Goal: Task Accomplishment & Management: Manage account settings

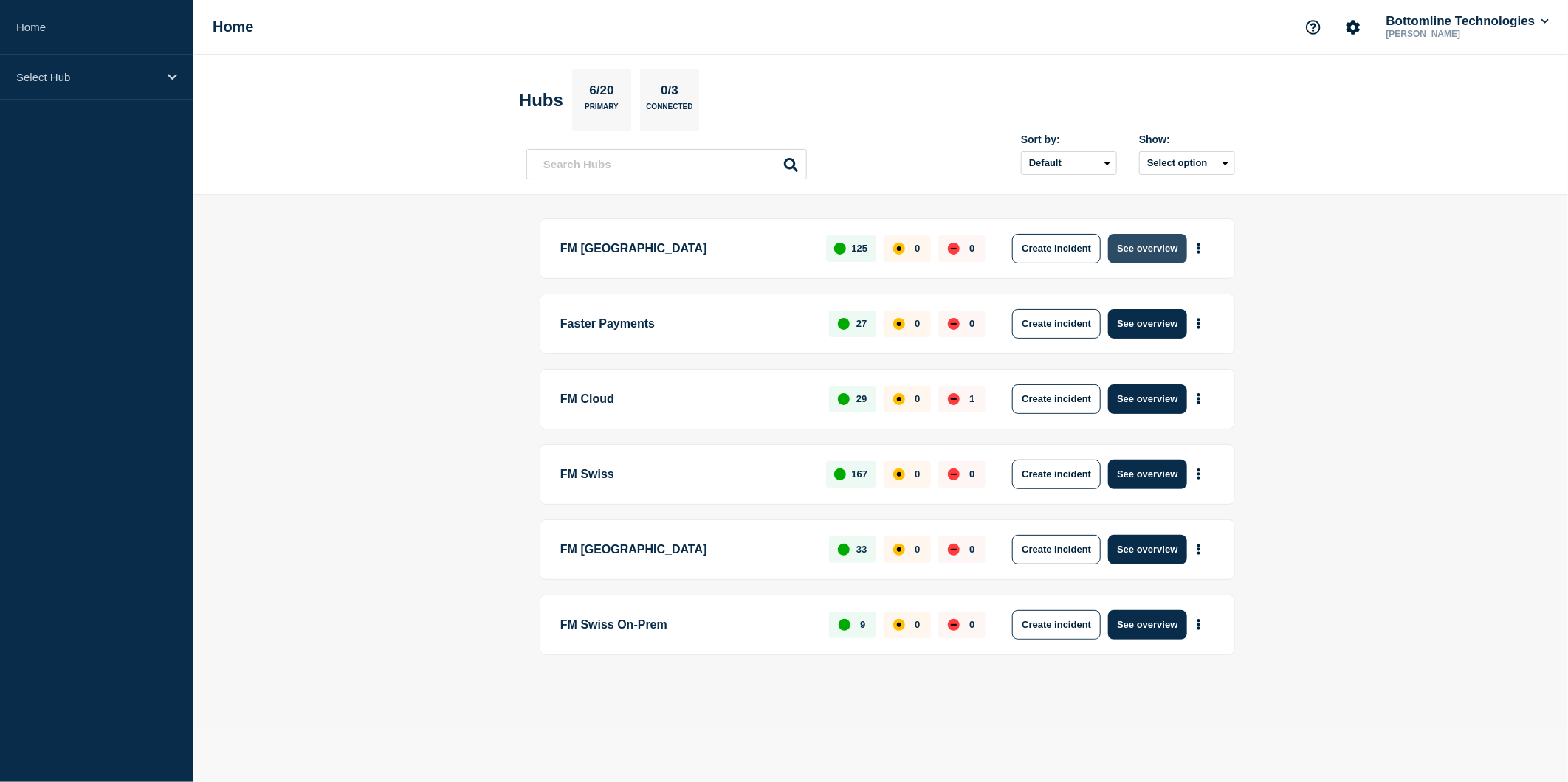
click at [1124, 253] on button "See overview" at bounding box center [1147, 248] width 78 height 30
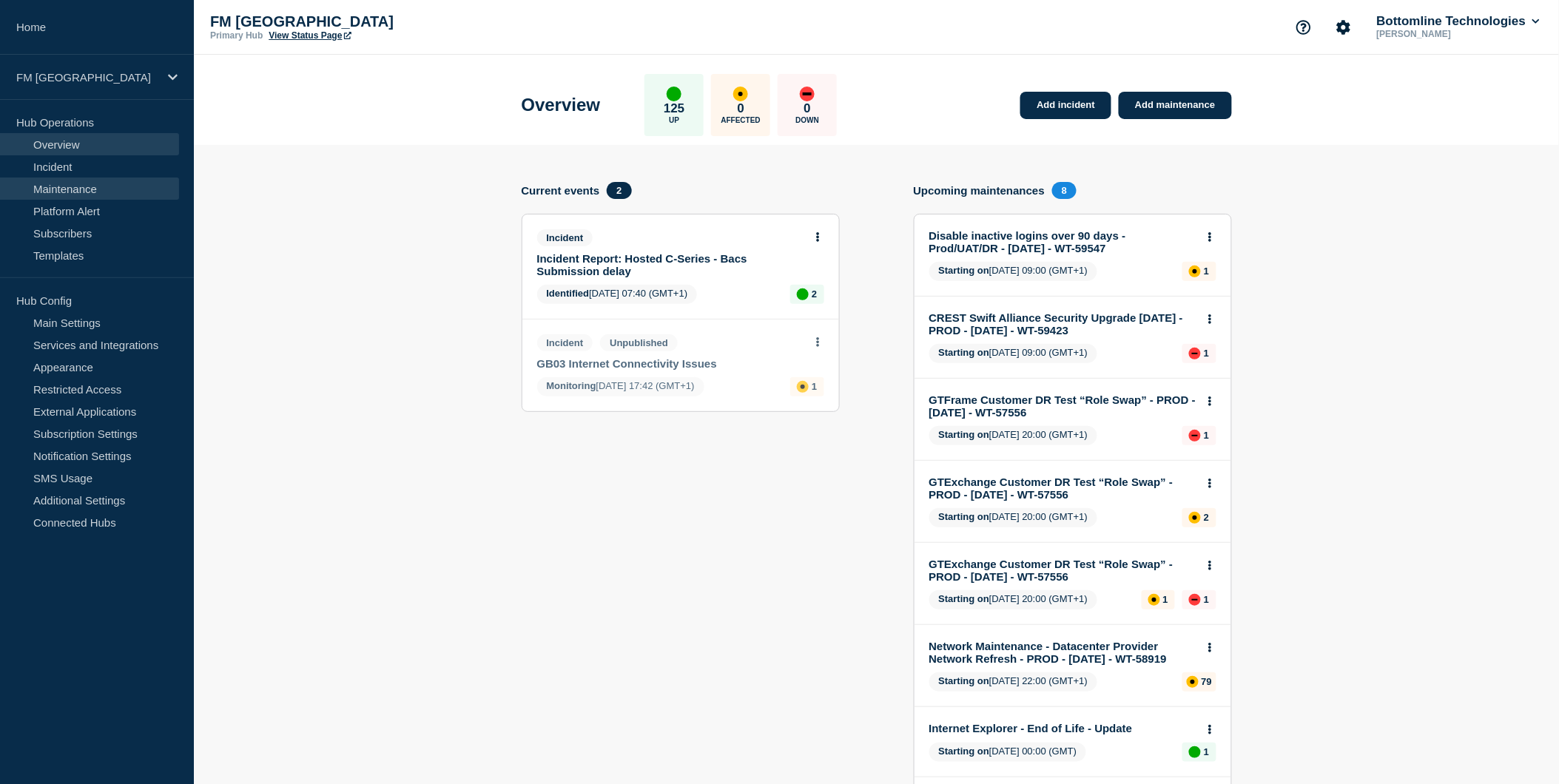
click at [79, 187] on link "Maintenance" at bounding box center [90, 189] width 179 height 23
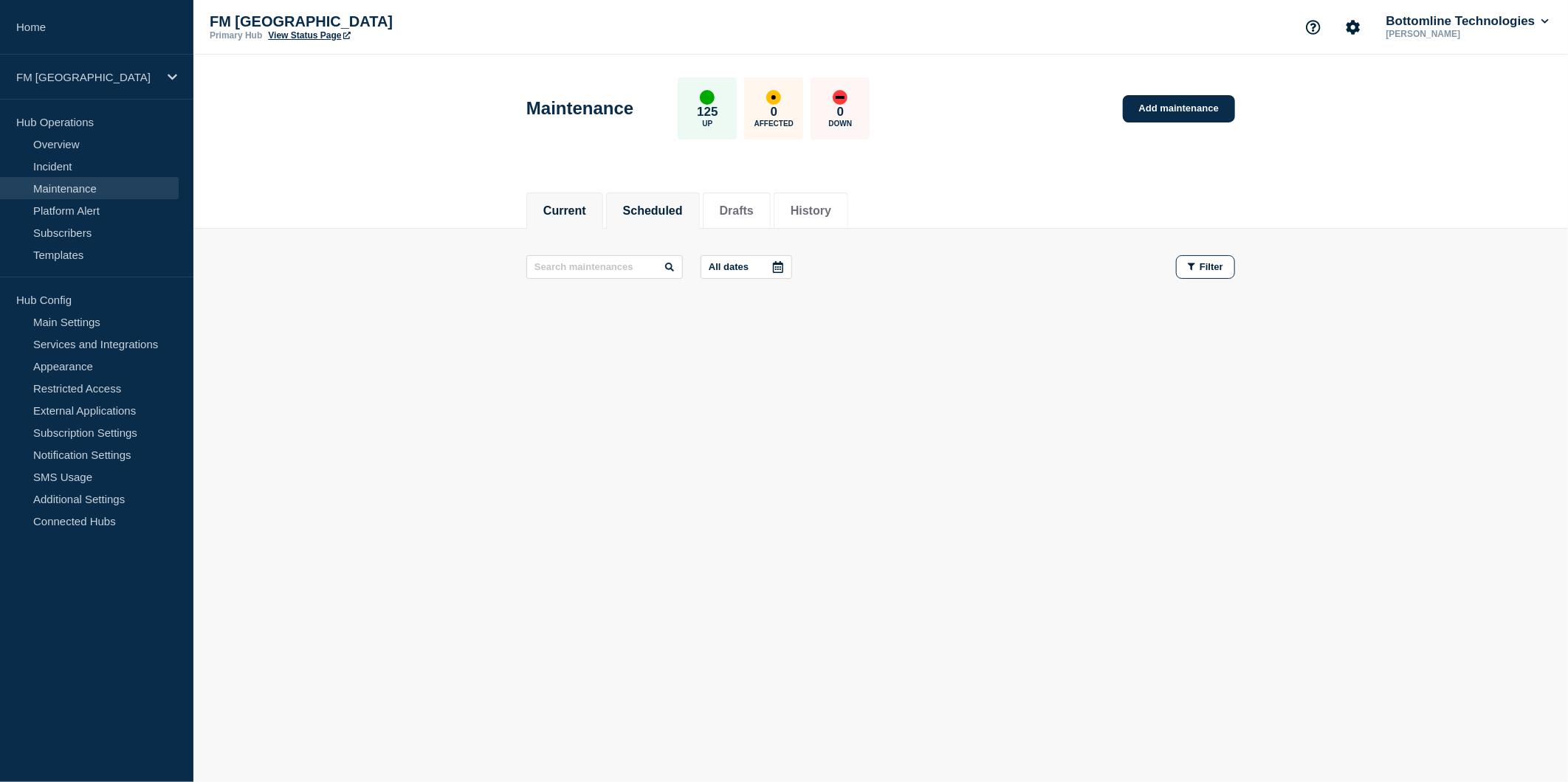
click at [643, 215] on button "Scheduled" at bounding box center [653, 210] width 60 height 13
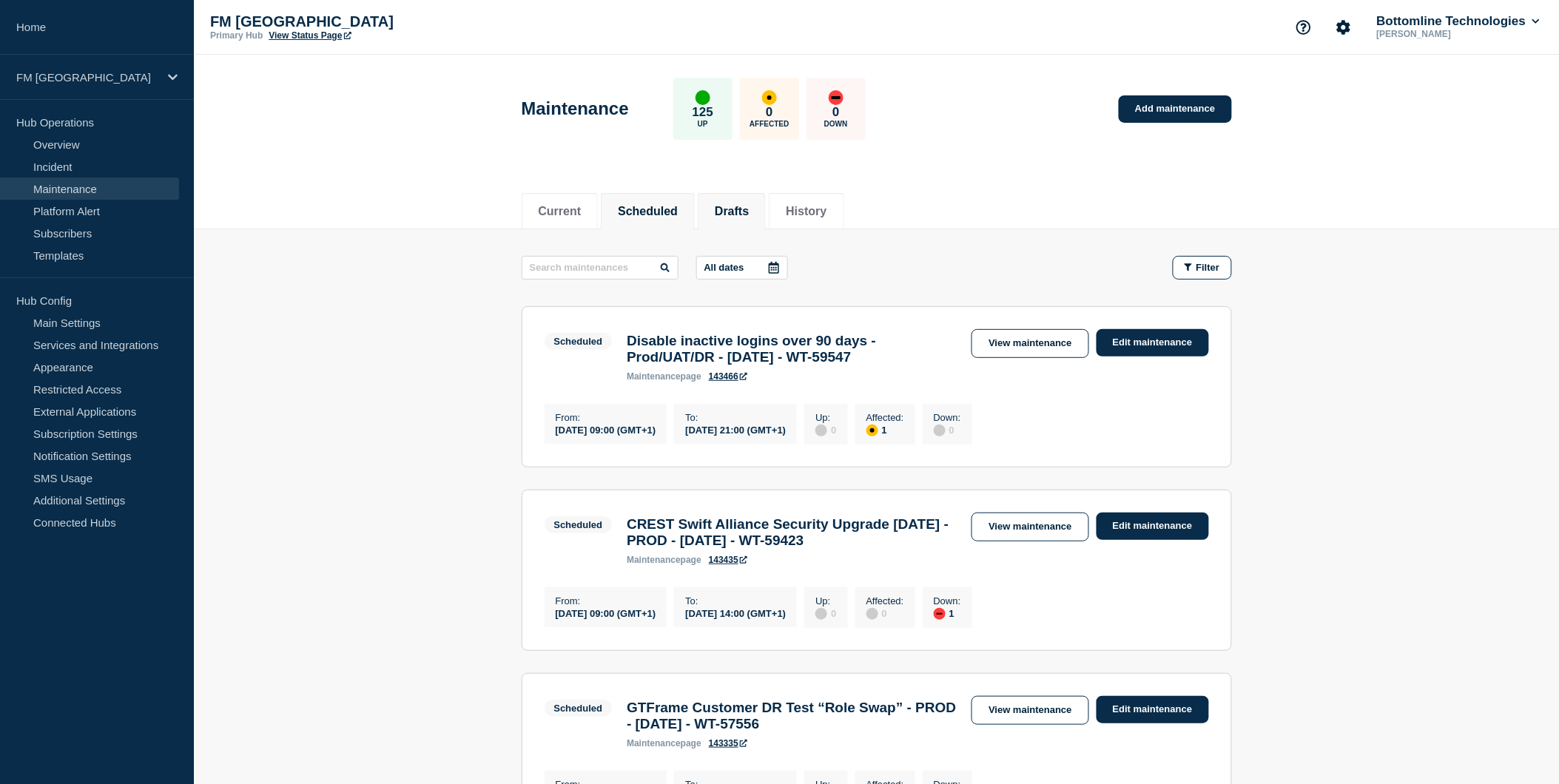
click at [745, 204] on button "Drafts" at bounding box center [731, 211] width 34 height 13
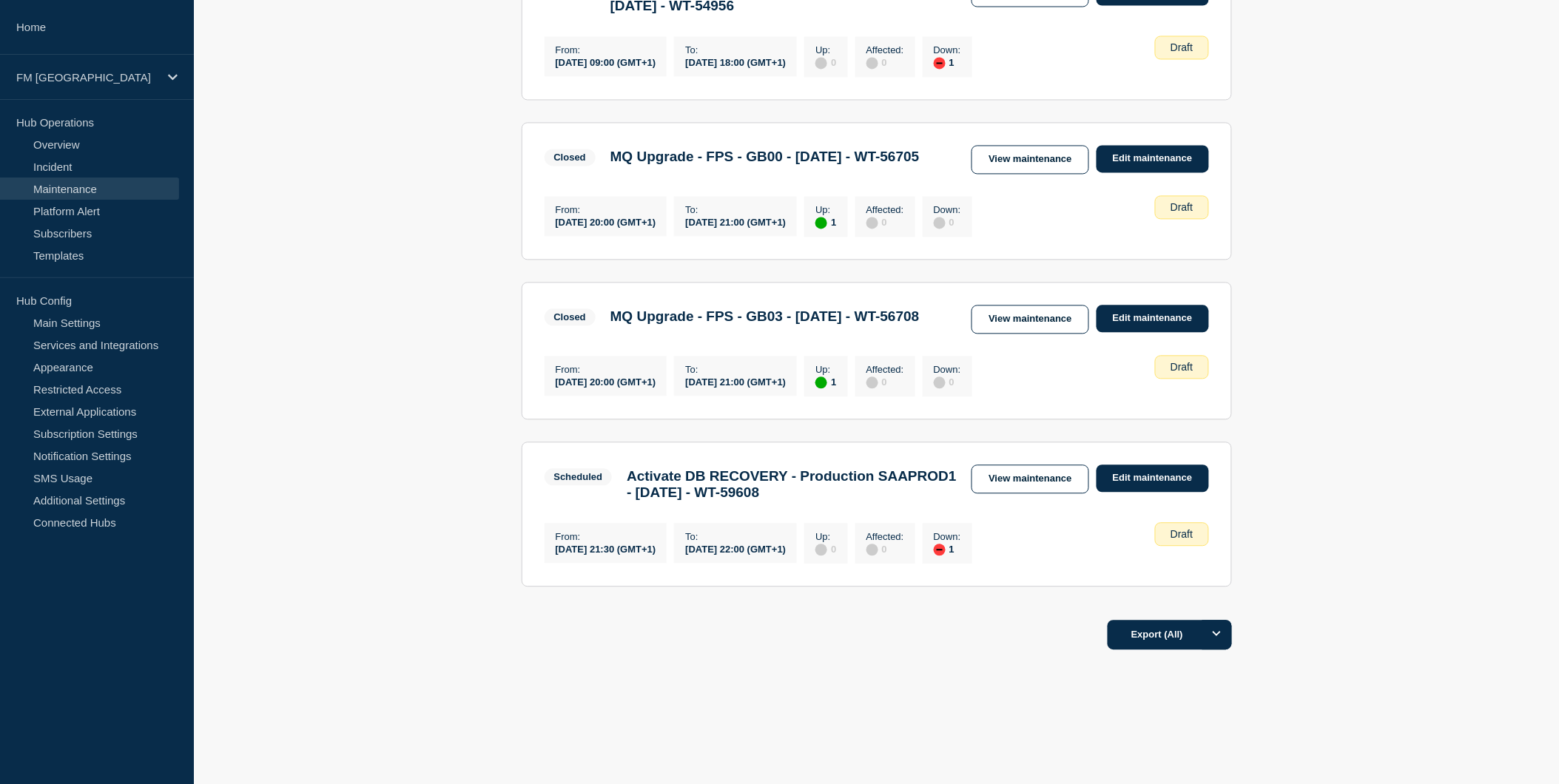
scroll to position [1069, 0]
click at [1128, 492] on link "Edit maintenance" at bounding box center [1152, 478] width 112 height 27
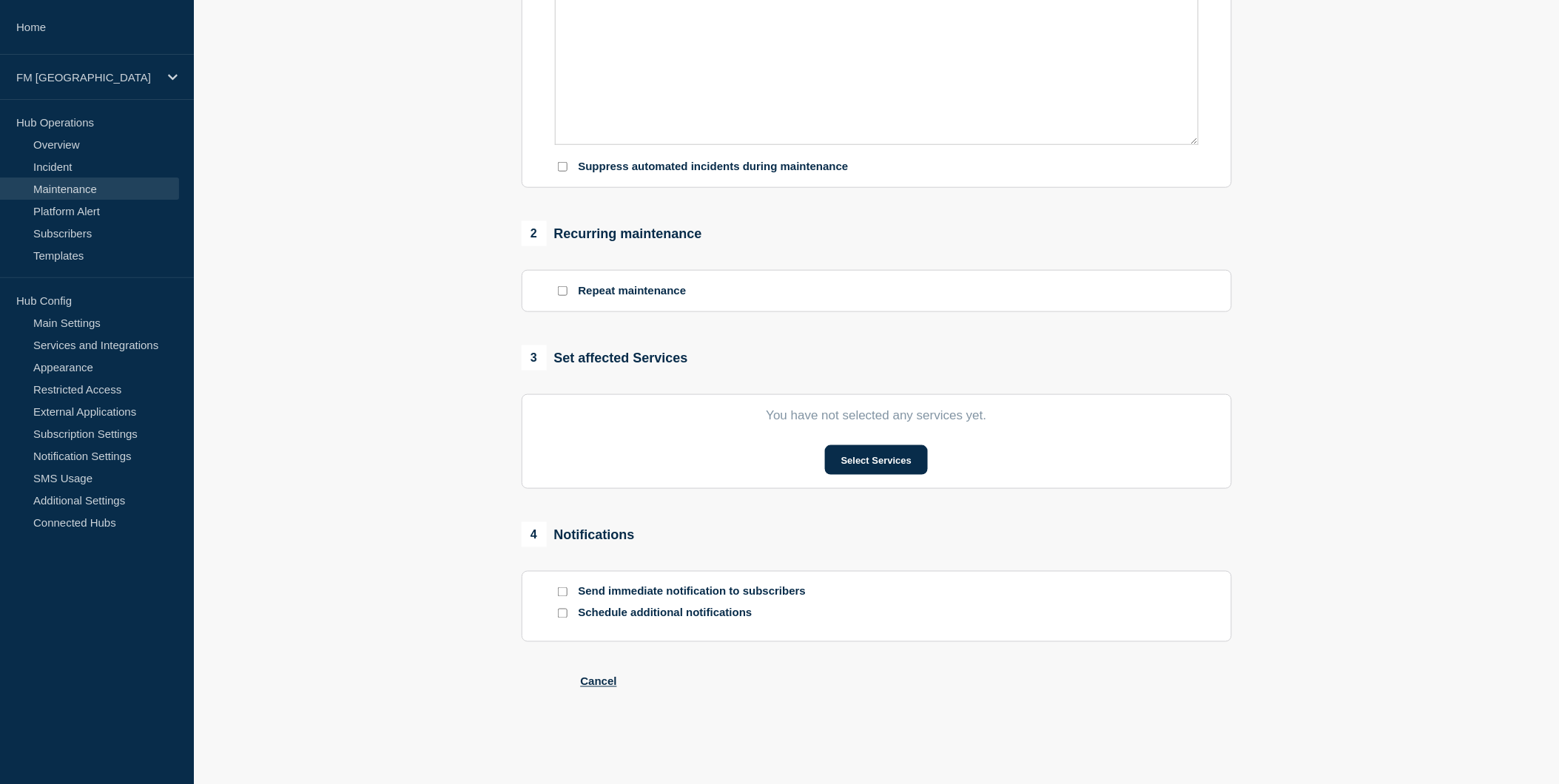
type input "Activate DB RECOVERY - Production SAAPROD1 - [DATE] - WT-59608"
type input "[DATE]"
type input "21:30"
type input "[DATE]"
type input "22:00"
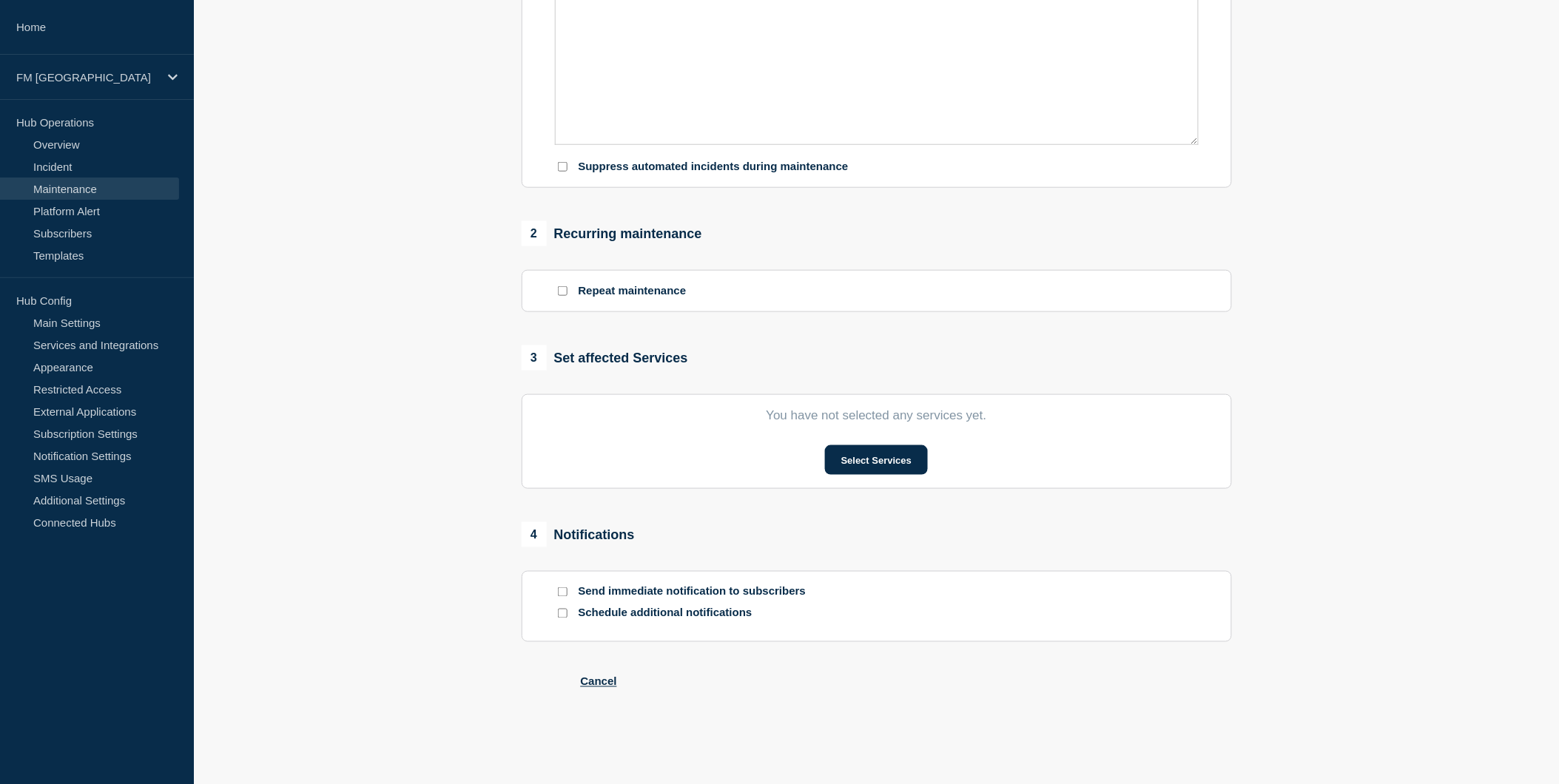
checkbox input "false"
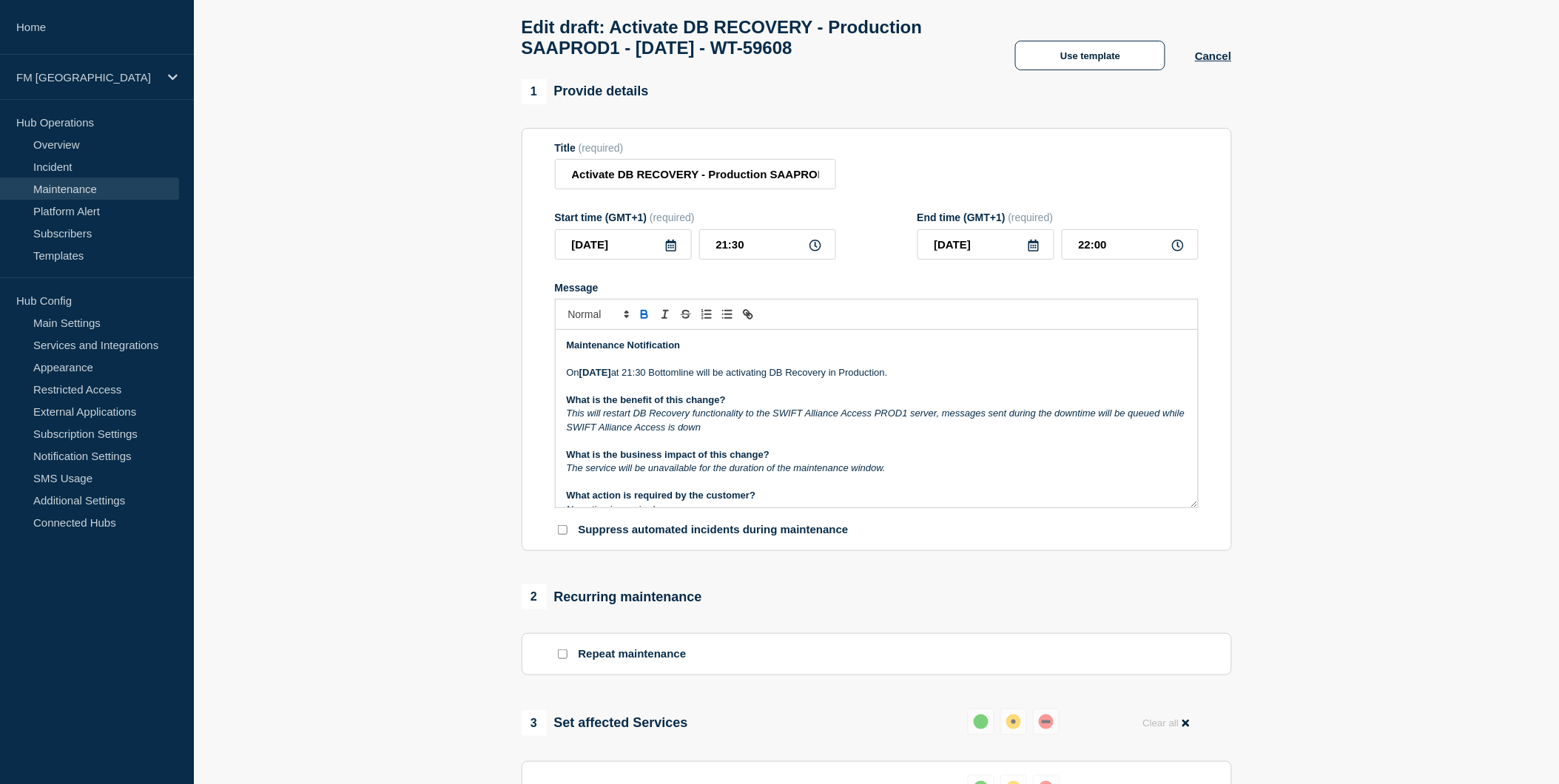
scroll to position [47, 0]
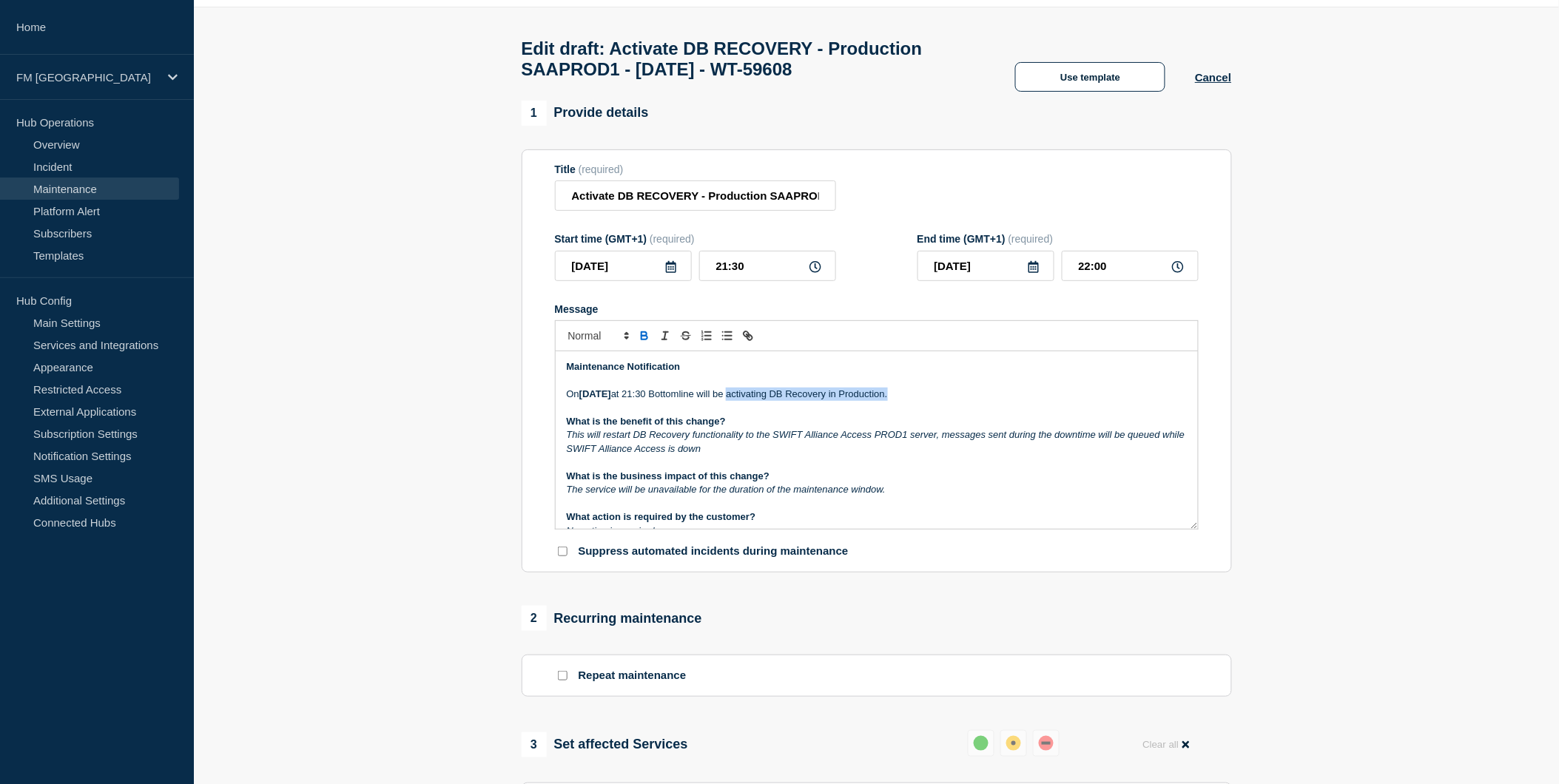
drag, startPoint x: 989, startPoint y: 402, endPoint x: 830, endPoint y: 405, distance: 159.0
click at [830, 401] on p "[DATE][DATE] 21:30 Bottomline will be activating DB Recovery in Production." at bounding box center [877, 393] width 620 height 13
drag, startPoint x: 697, startPoint y: 200, endPoint x: 556, endPoint y: 200, distance: 141.0
click at [556, 200] on input "Activate DB RECOVERY - Production SAAPROD1 - [DATE] - WT-59608" at bounding box center [696, 195] width 281 height 30
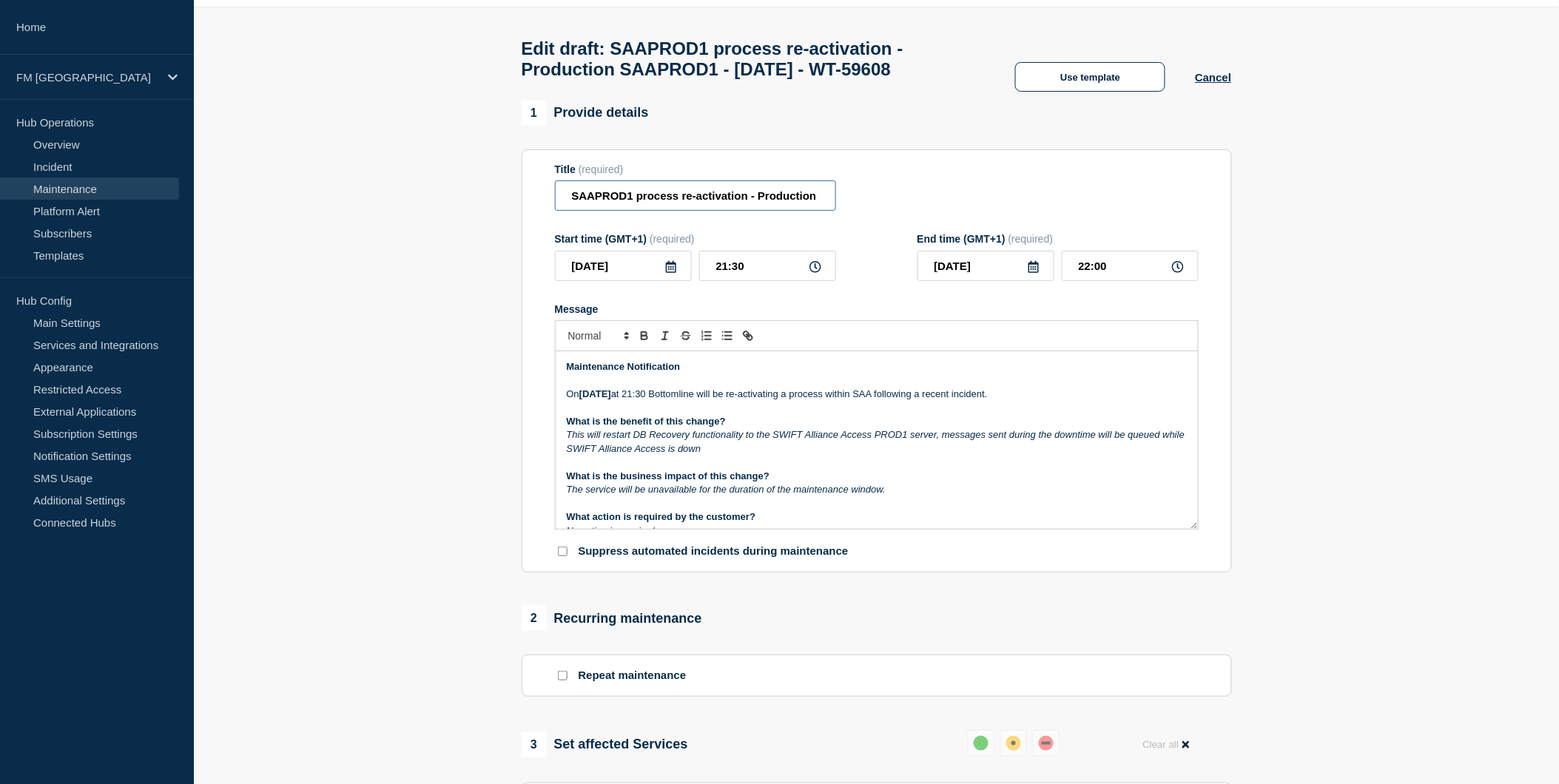
scroll to position [0, 176]
drag, startPoint x: 681, startPoint y: 204, endPoint x: 844, endPoint y: 207, distance: 163.0
click at [844, 207] on div "Title (required) SAAPROD1 process re-activation - Production SAAPROD1 - [DATE] …" at bounding box center [877, 187] width 644 height 48
type input "SAAPROD1 process re-activation - Production SAAPROD1 - [DATE] - WT-59608"
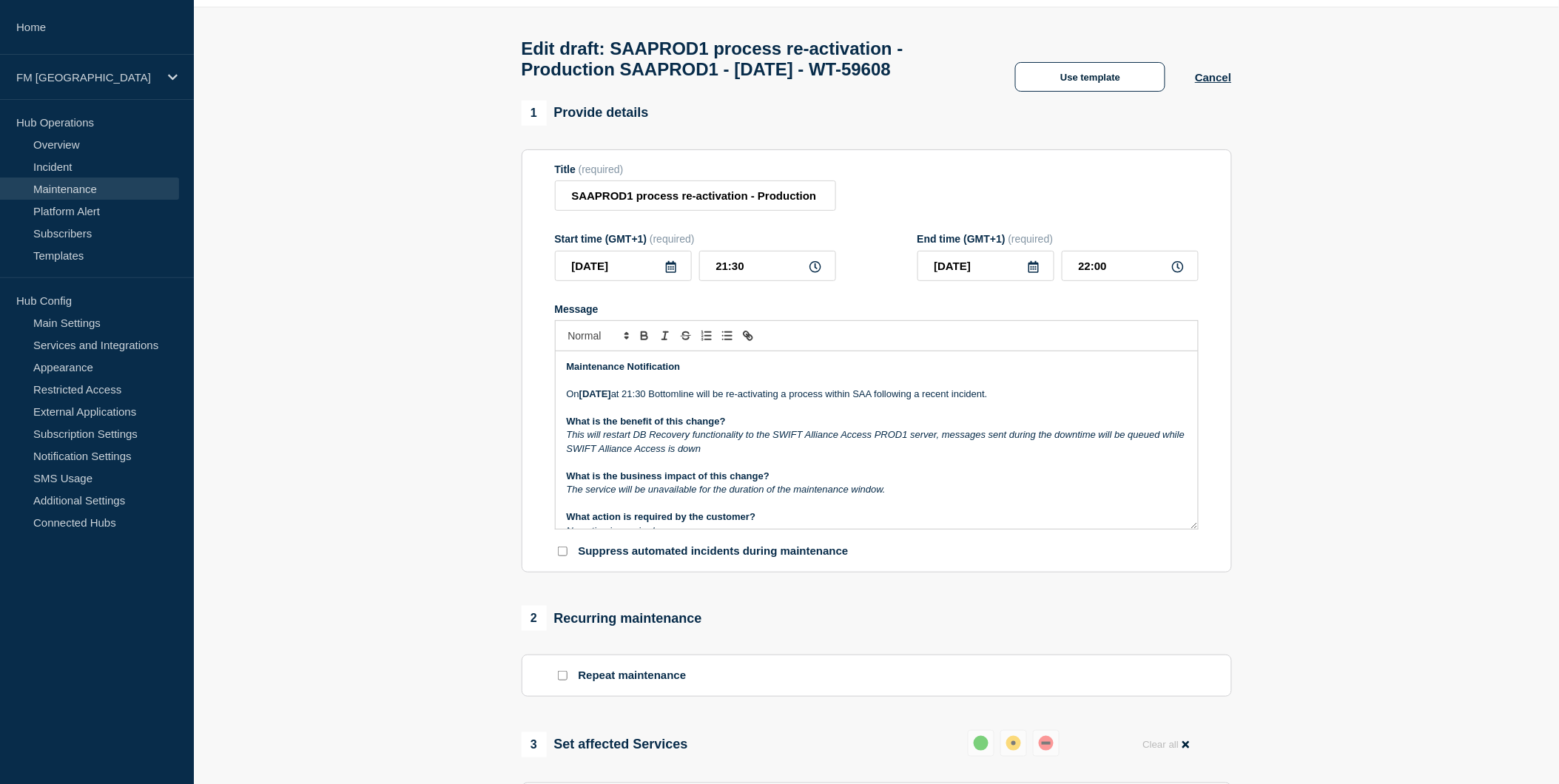
click at [870, 198] on div "Title (required) SAAPROD1 process re-activation - Production SAAPROD1 - [DATE] …" at bounding box center [877, 187] width 644 height 48
click at [775, 456] on p "This will restart DB Recovery functionality to the SWIFT Alliance Access PROD1 …" at bounding box center [877, 441] width 620 height 27
click at [779, 453] on p "This will restart DB Recovery functionality to the SWIFT Alliance Access PROD1 …" at bounding box center [877, 441] width 620 height 27
drag, startPoint x: 565, startPoint y: 442, endPoint x: 744, endPoint y: 446, distance: 179.0
click at [744, 446] on div "Maintenance Notification [DATE][DATE] 21:30 Bottomline will be re-activating a …" at bounding box center [877, 440] width 642 height 178
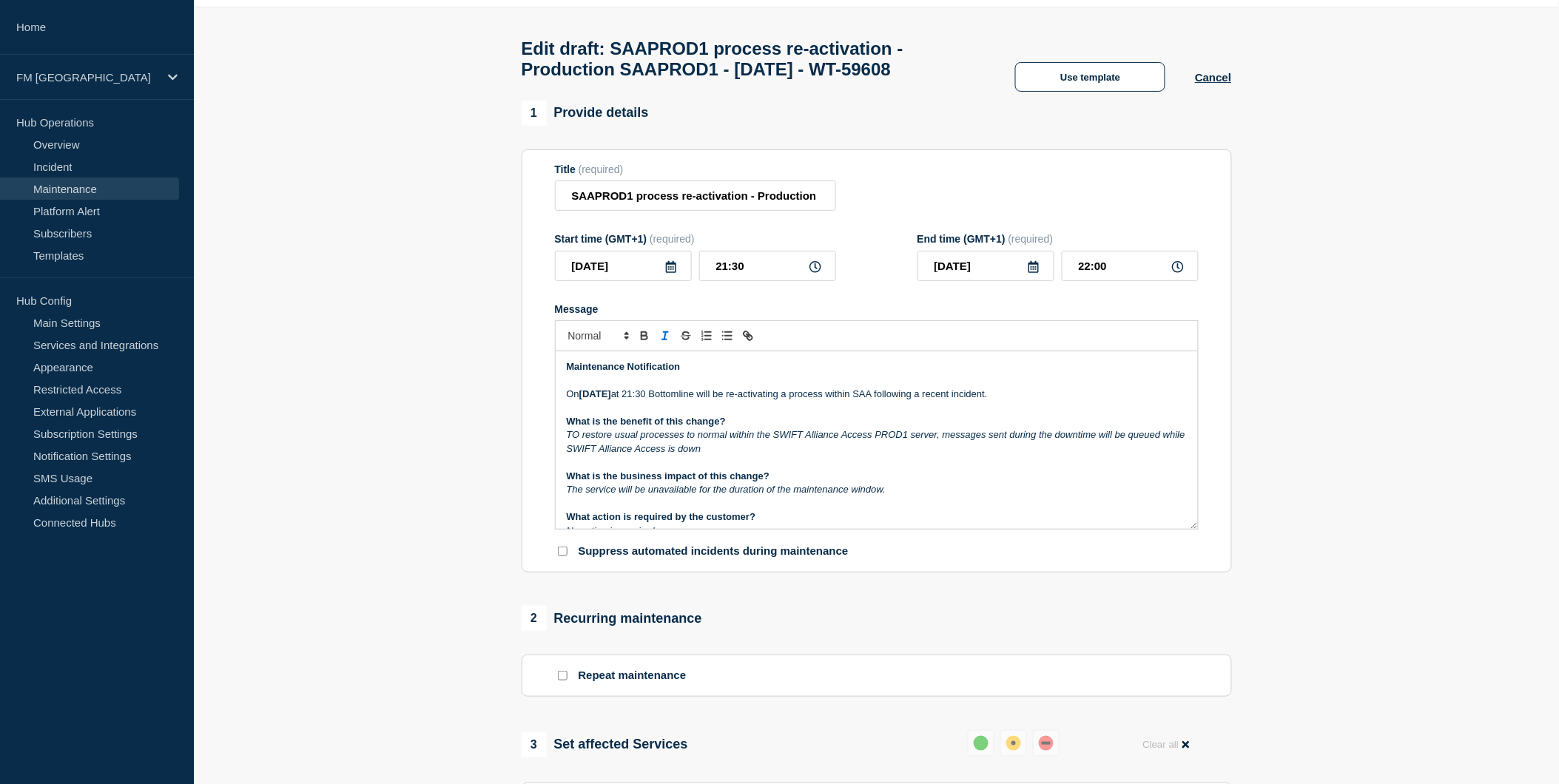
click at [753, 456] on p "TO restore usual processes to normal within the SWIFT Alliance Access PROD1 ser…" at bounding box center [877, 441] width 620 height 27
drag, startPoint x: 763, startPoint y: 454, endPoint x: 564, endPoint y: 461, distance: 199.1
click at [564, 461] on div "Maintenance Notification [DATE][DATE] 21:30 Bottomline will be re-activating a …" at bounding box center [877, 440] width 642 height 178
click at [630, 511] on p "Message" at bounding box center [877, 503] width 620 height 13
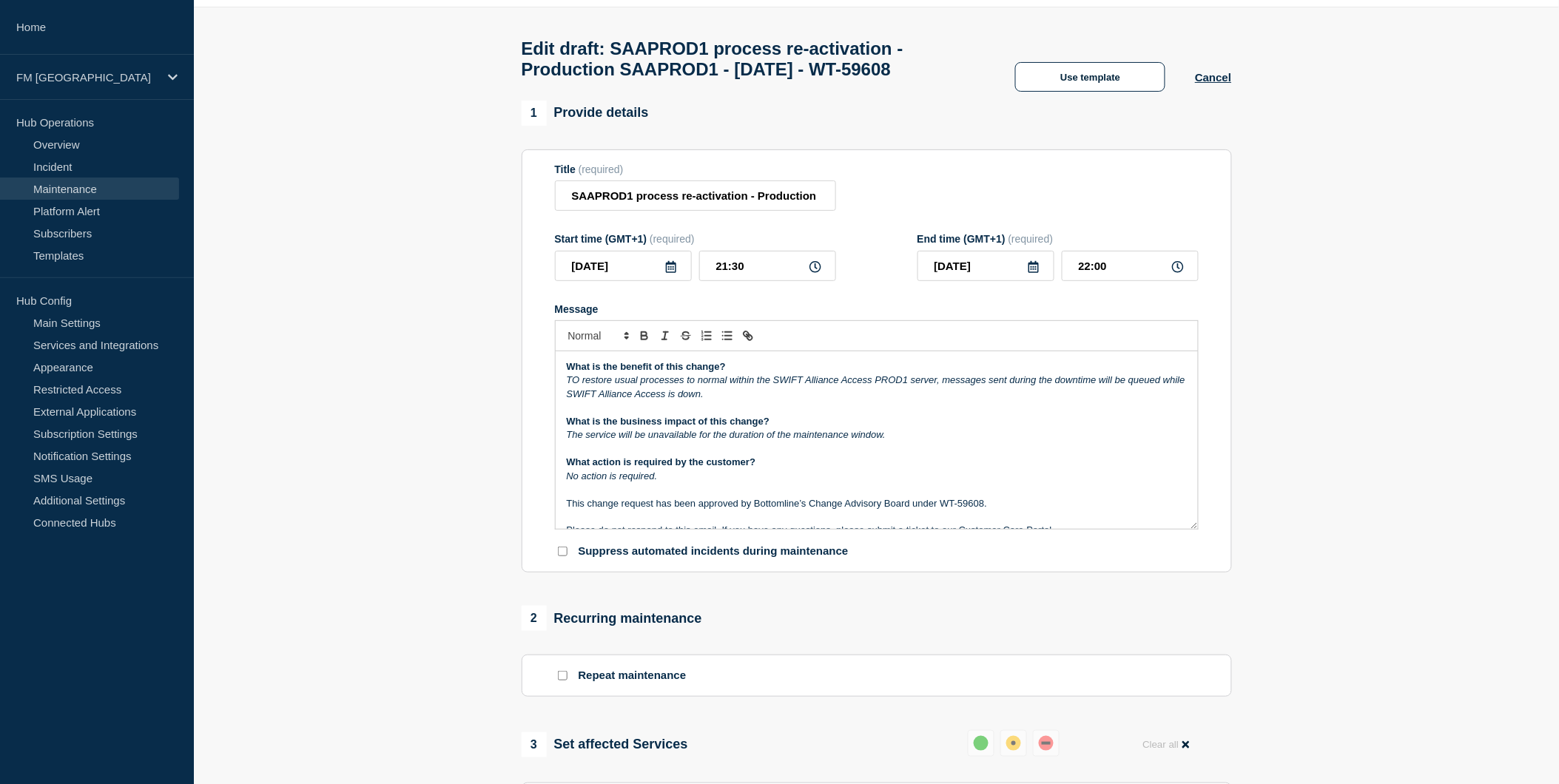
scroll to position [82, 0]
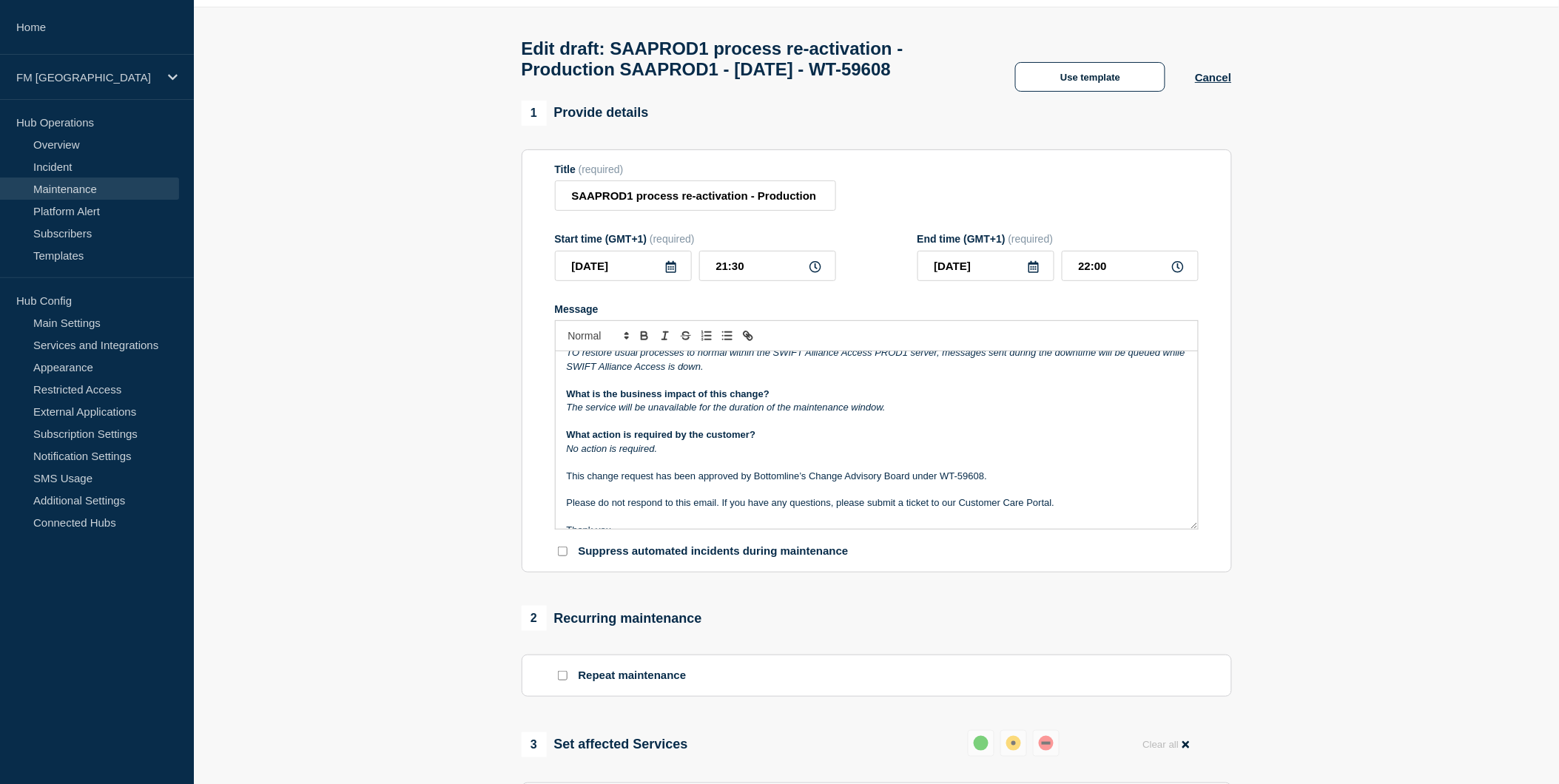
click at [701, 463] on p "Message" at bounding box center [877, 462] width 620 height 13
drag, startPoint x: 669, startPoint y: 454, endPoint x: 572, endPoint y: 439, distance: 98.2
click at [559, 455] on div "Maintenance Notification [DATE][DATE] 21:30 Bottomline will be re-activating a …" at bounding box center [877, 440] width 642 height 178
click at [664, 332] on line "Toggle italic text" at bounding box center [666, 332] width 4 height 0
drag, startPoint x: 748, startPoint y: 412, endPoint x: 562, endPoint y: 412, distance: 186.0
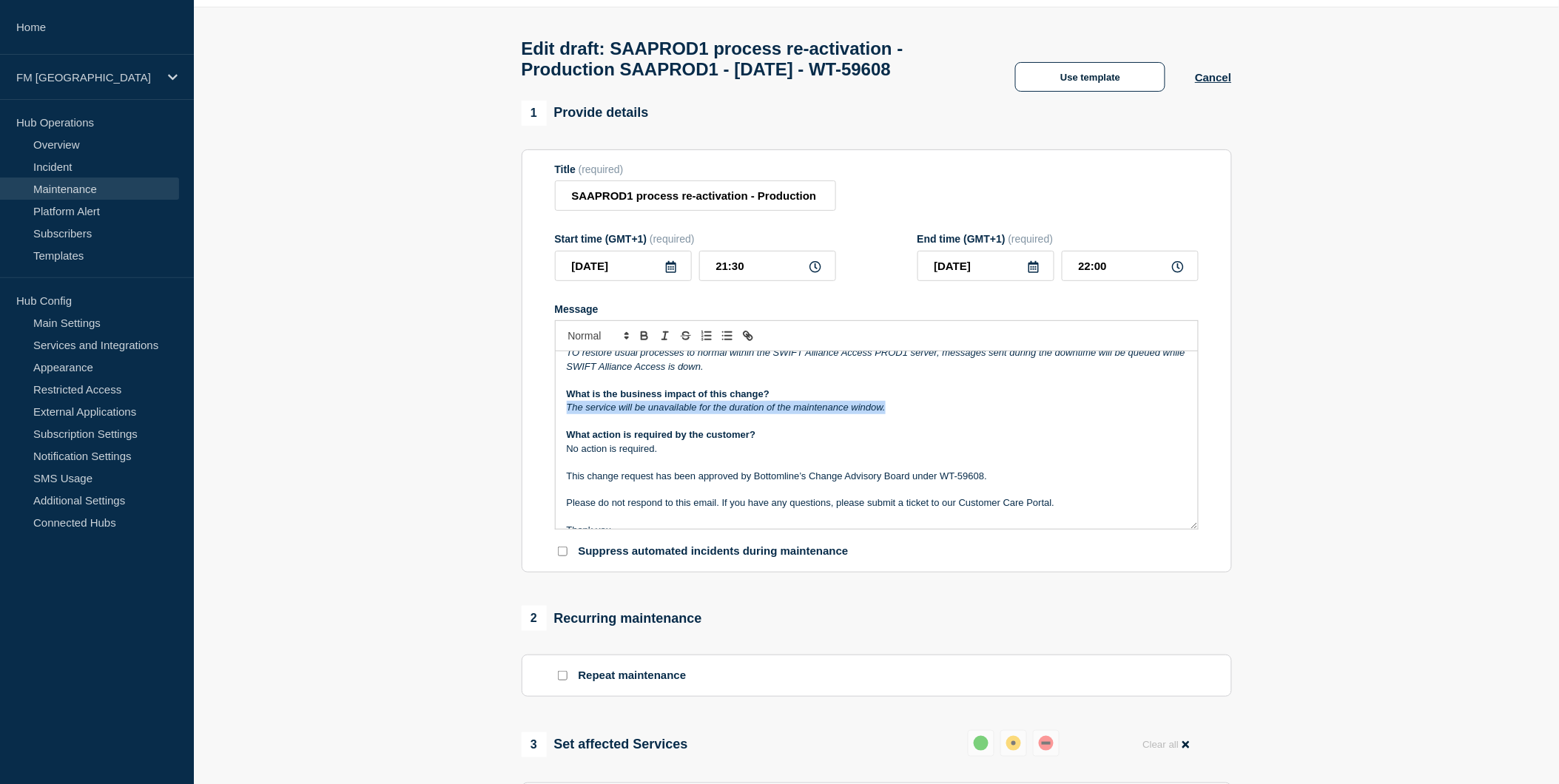
click at [562, 412] on div "Maintenance Notification [DATE][DATE] 21:30 Bottomline will be re-activating a …" at bounding box center [877, 440] width 642 height 178
click at [664, 343] on icon "Toggle italic text" at bounding box center [665, 335] width 13 height 13
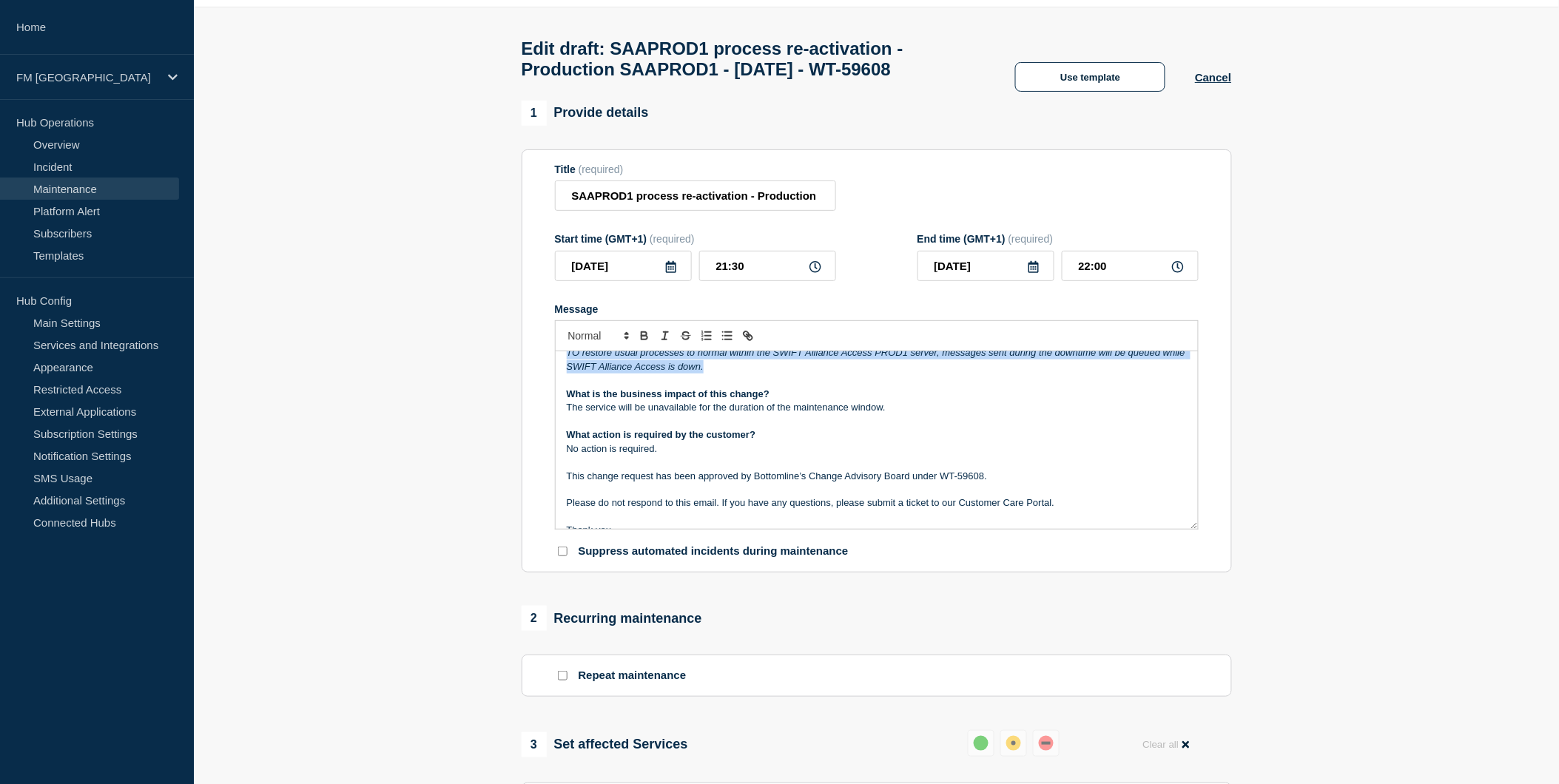
scroll to position [0, 0]
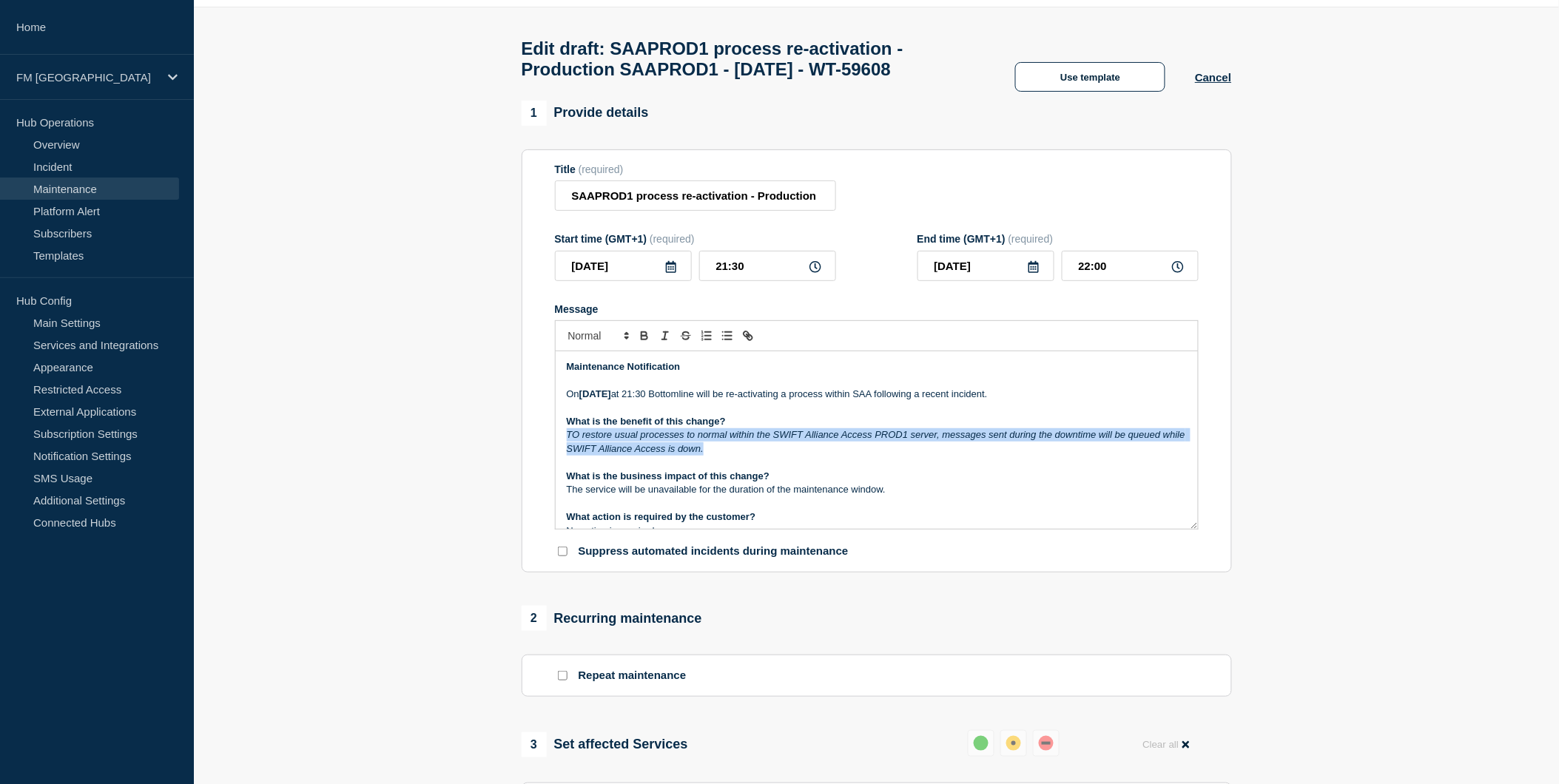
drag, startPoint x: 741, startPoint y: 379, endPoint x: 557, endPoint y: 441, distance: 194.2
click at [557, 441] on div "Maintenance Notification [DATE][DATE] 21:30 Bottomline will be re-activating a …" at bounding box center [877, 440] width 642 height 178
click at [669, 343] on icon "Toggle italic text" at bounding box center [665, 335] width 13 height 13
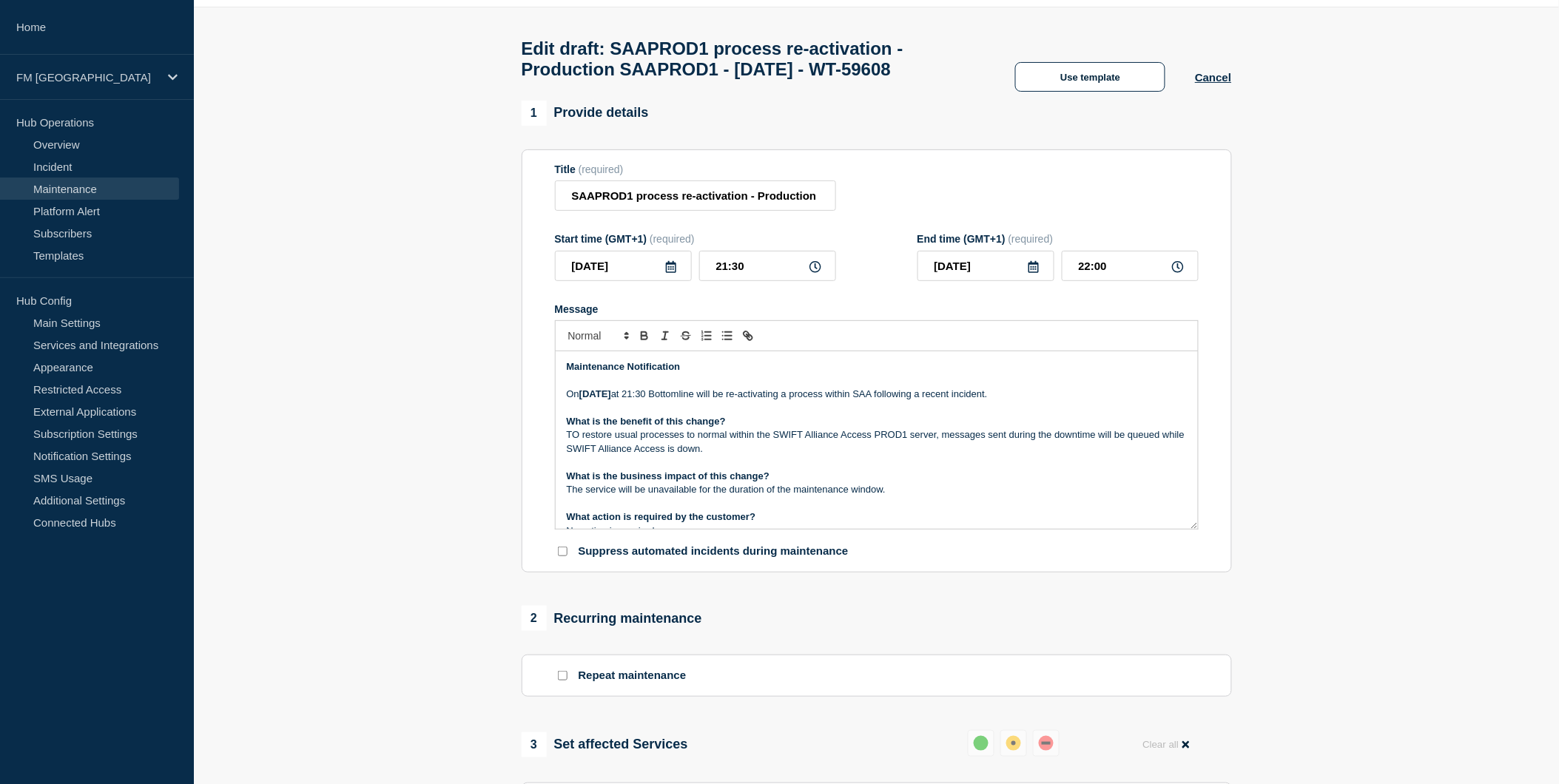
click at [581, 445] on p "TO restore usual processes to normal within the SWIFT Alliance Access PROD1 ser…" at bounding box center [877, 441] width 620 height 27
click at [580, 446] on p "TO restore usual processes to normal within the SWIFT Alliance Access PROD1 ser…" at bounding box center [877, 441] width 620 height 27
drag, startPoint x: 725, startPoint y: 446, endPoint x: 685, endPoint y: 446, distance: 40.0
click at [685, 446] on p "To restore usual processes to normal within the SWIFT Alliance Access PROD1 ser…" at bounding box center [877, 441] width 620 height 27
click at [642, 200] on input "SAAPROD1 process re-activation - Production SAAPROD1 - [DATE] - WT-59608" at bounding box center [696, 195] width 281 height 30
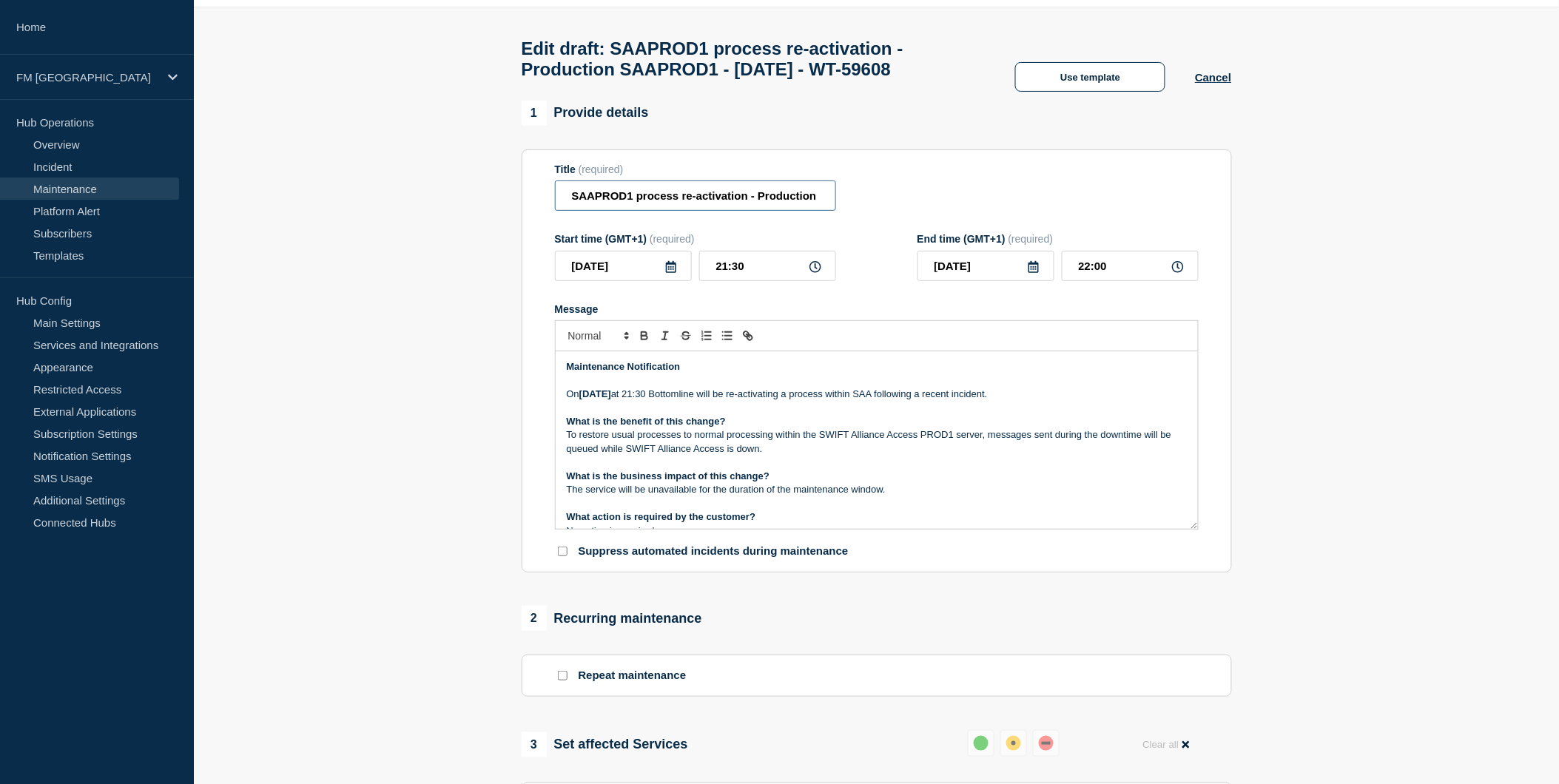
scroll to position [0, 176]
drag, startPoint x: 625, startPoint y: 198, endPoint x: 930, endPoint y: 198, distance: 305.0
click at [930, 198] on div "Title (required) SAAPROD1 process re-activation - Production SAAPROD1 - [DATE] …" at bounding box center [877, 187] width 644 height 48
click at [937, 201] on div "Title (required) SAAPROD1 process re-activation - Production SAAPROD1 - [DATE] …" at bounding box center [877, 187] width 644 height 48
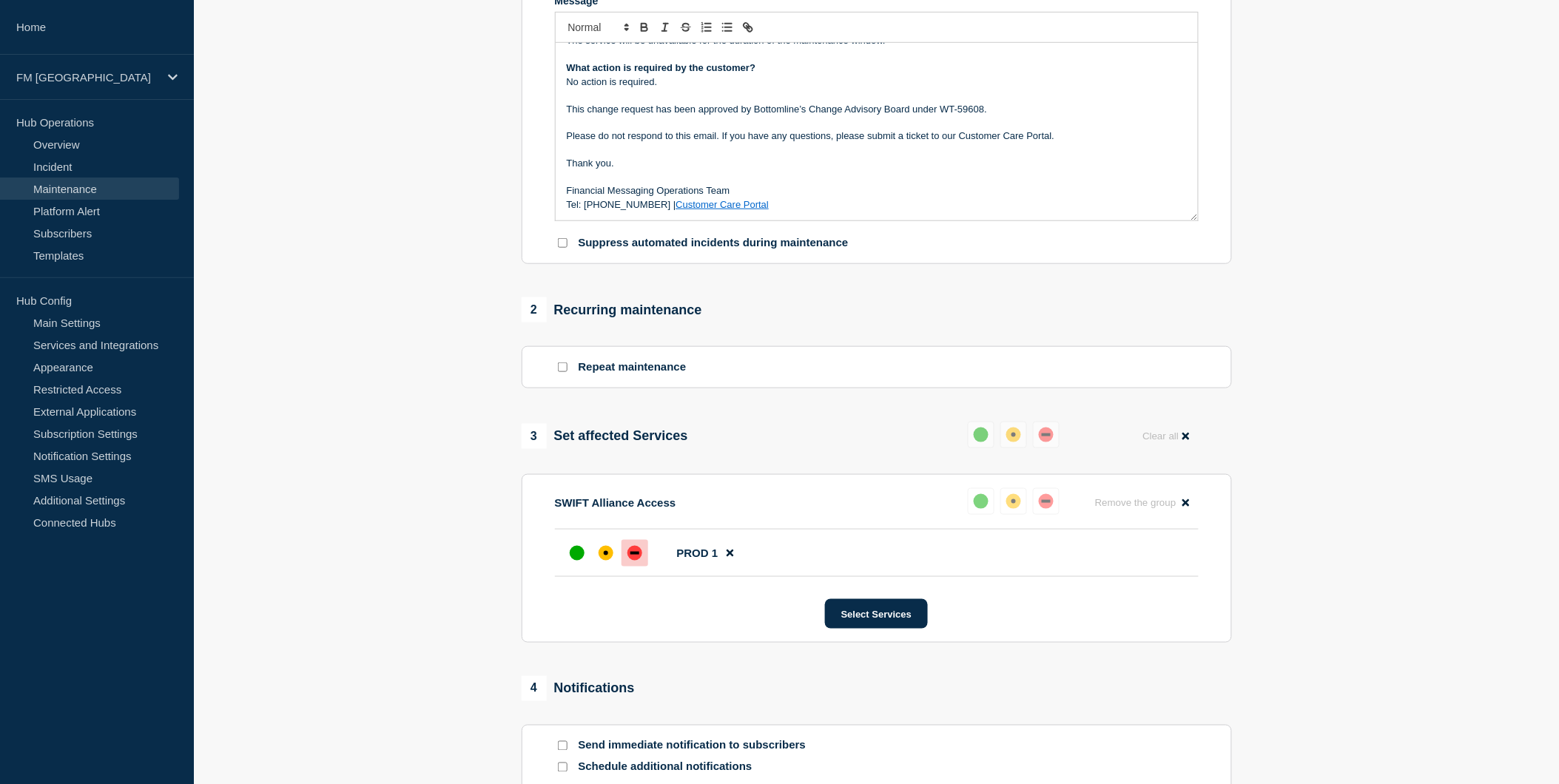
scroll to position [459, 0]
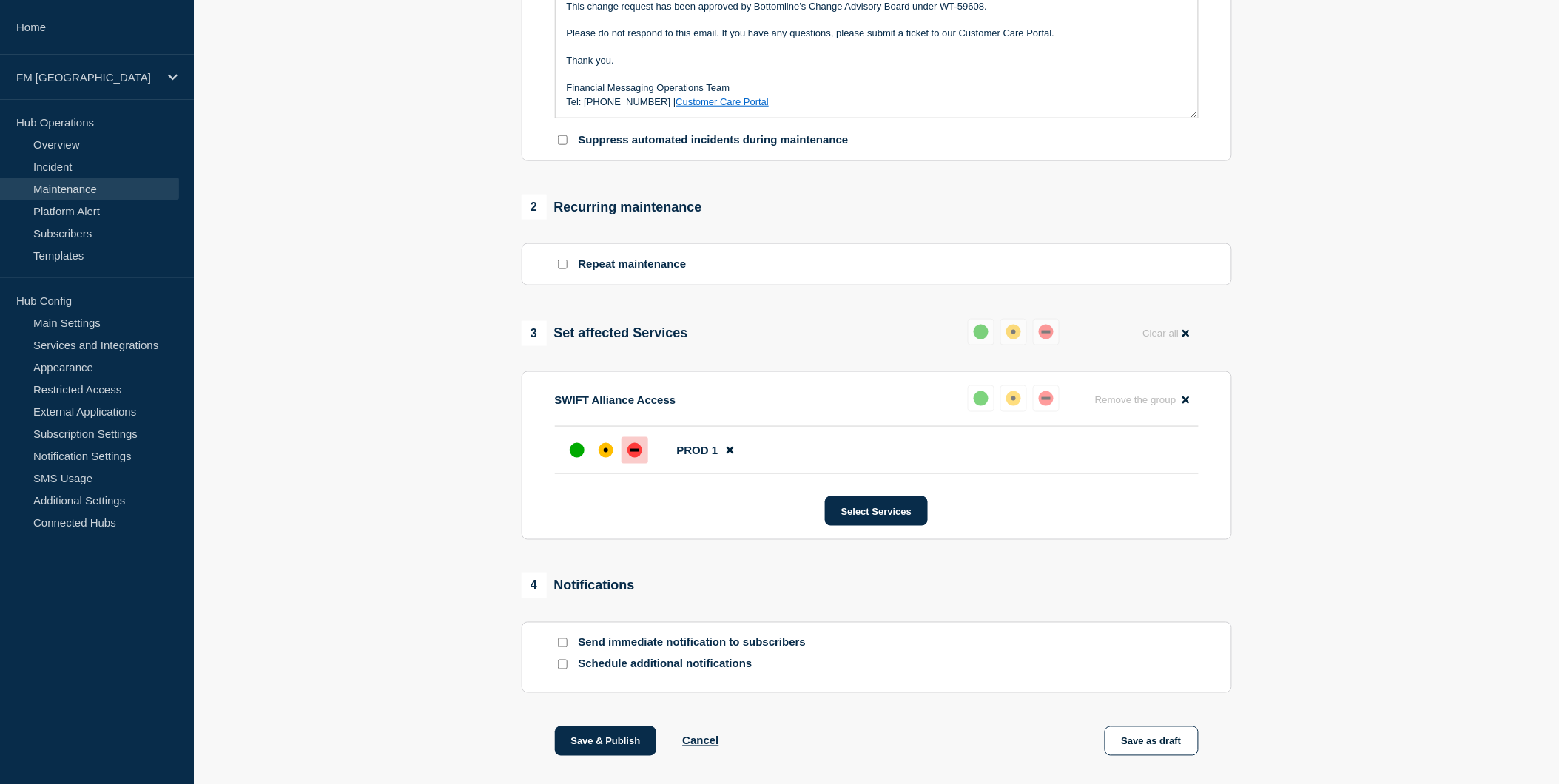
click at [561, 648] on input "Send immediate notification to subscribers" at bounding box center [562, 643] width 10 height 10
checkbox input "true"
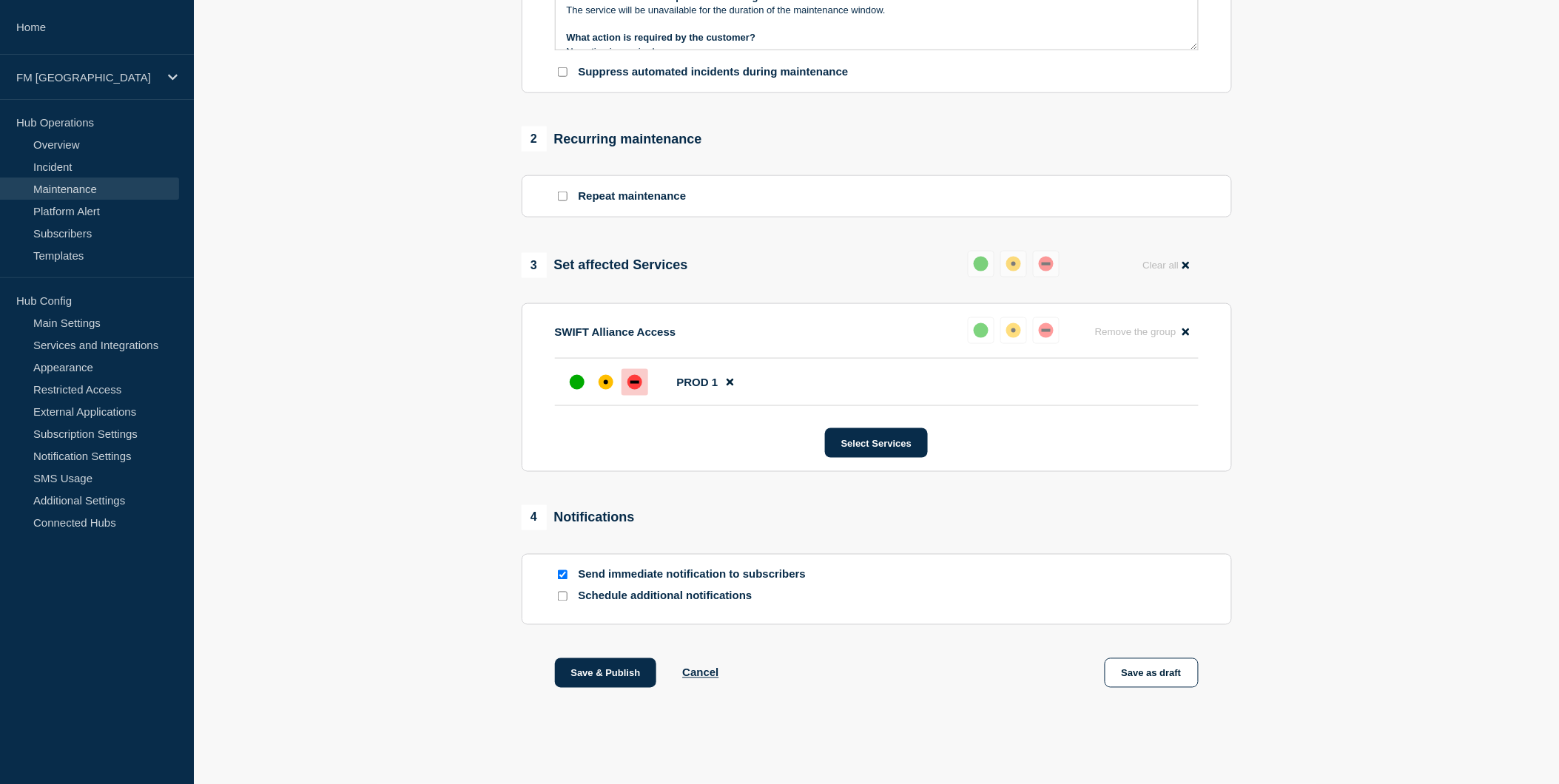
scroll to position [537, 0]
click at [1152, 666] on button "Save as draft" at bounding box center [1152, 673] width 94 height 30
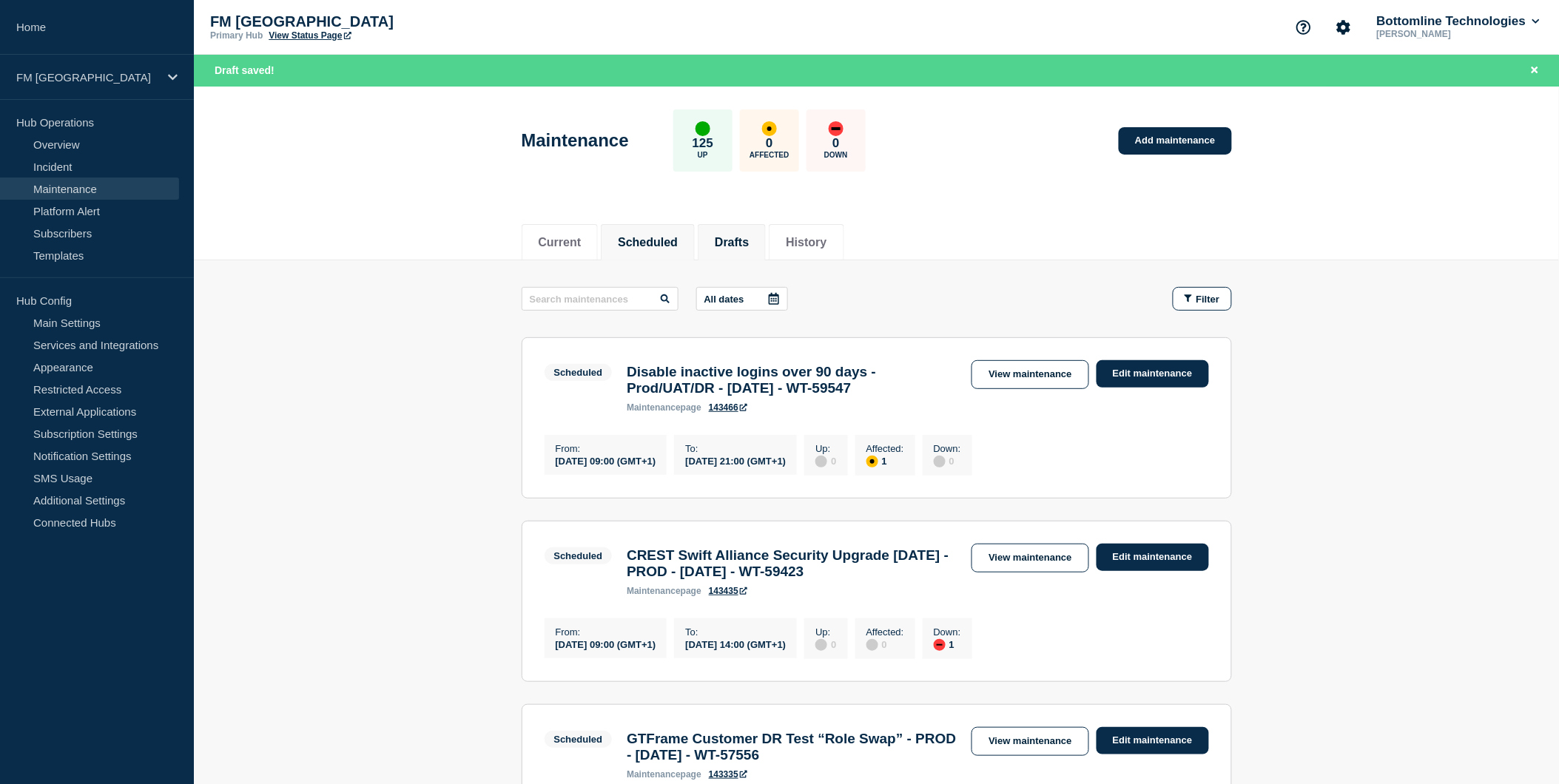
click at [749, 236] on button "Drafts" at bounding box center [731, 242] width 34 height 13
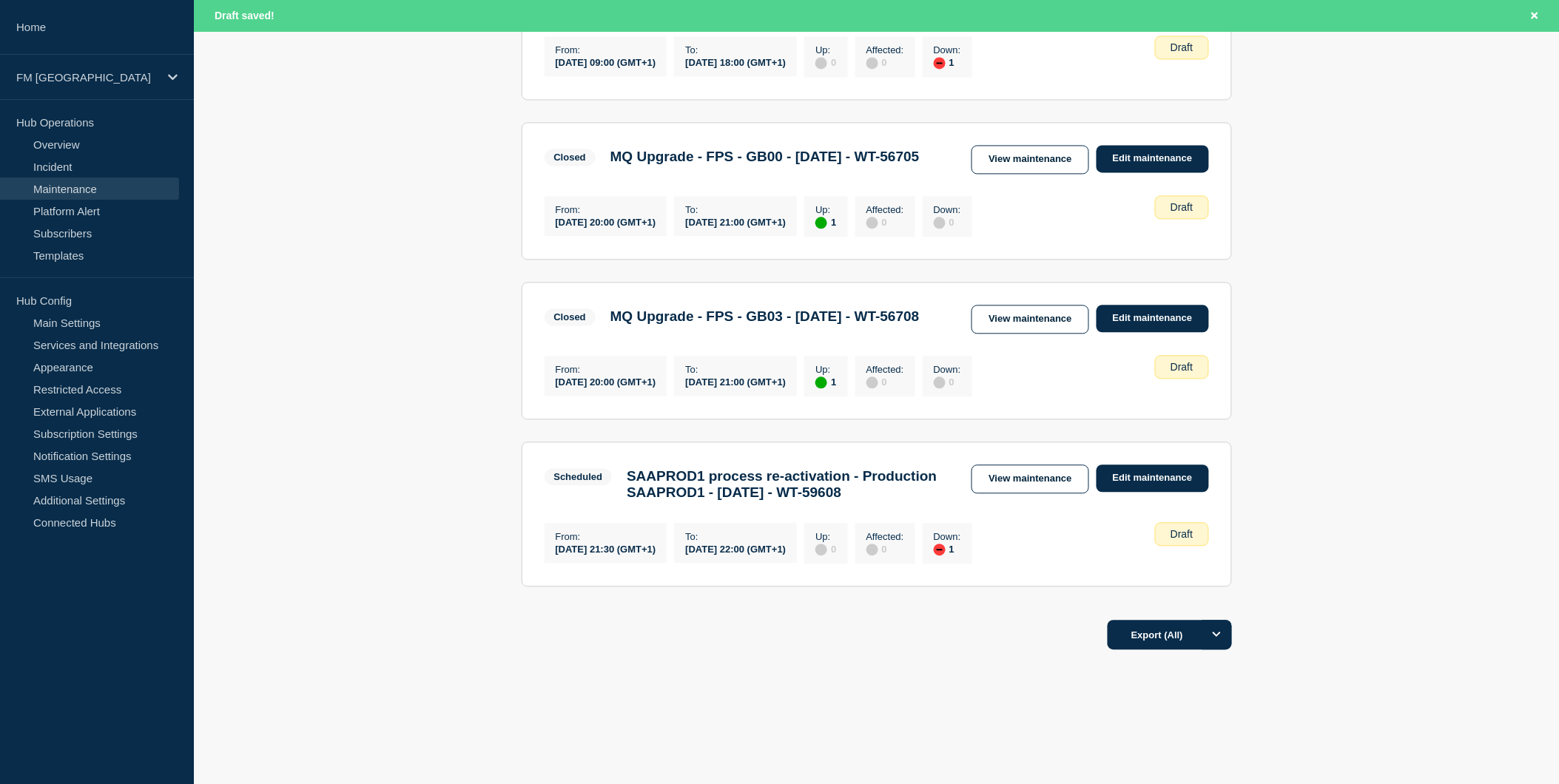
scroll to position [1069, 0]
click at [1131, 492] on link "Edit maintenance" at bounding box center [1152, 478] width 112 height 27
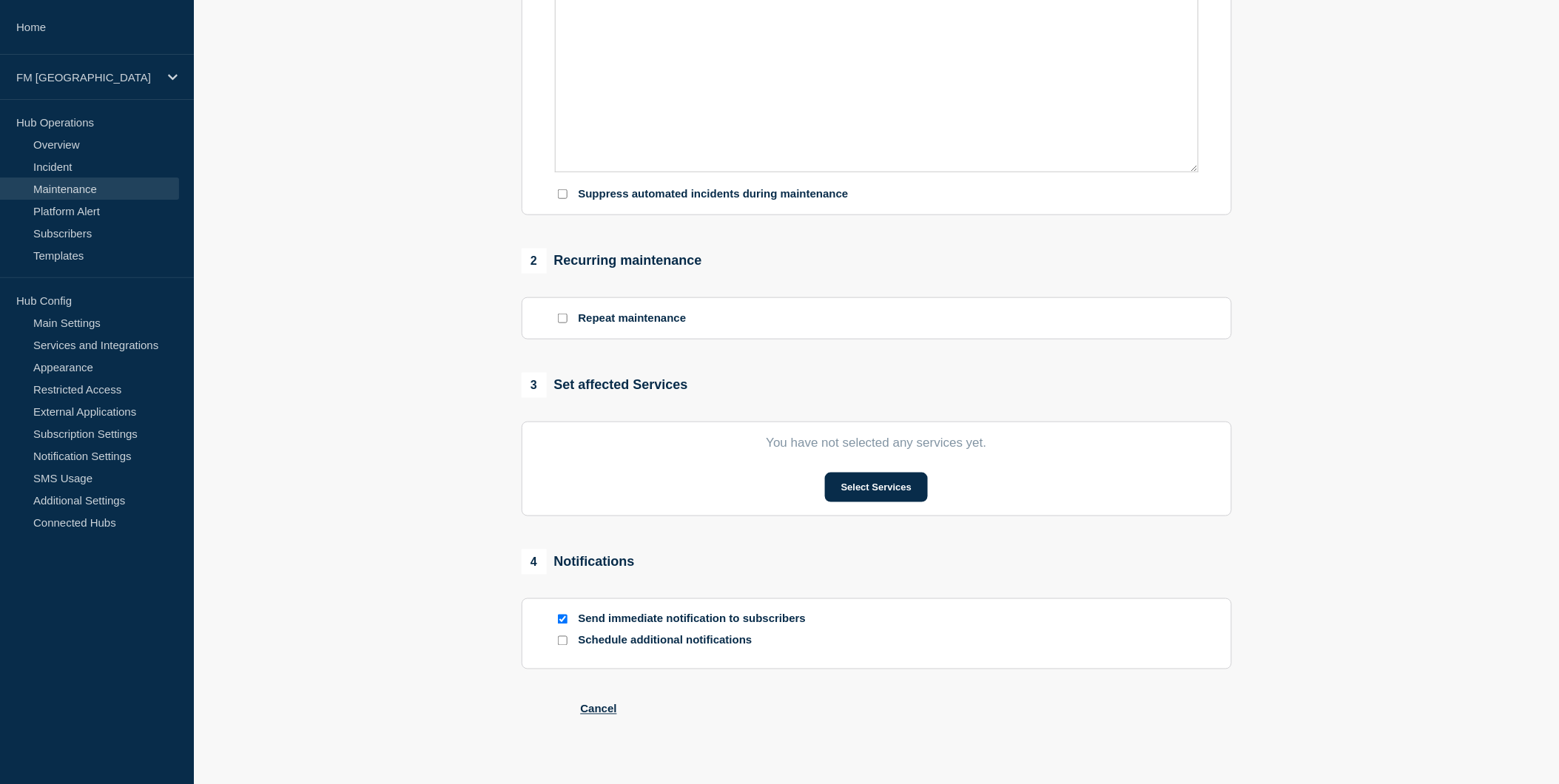
type input "SAAPROD1 process re-activation - Production SAAPROD1 - [DATE] - WT-59608"
type input "[DATE]"
type input "21:30"
type input "[DATE]"
type input "22:00"
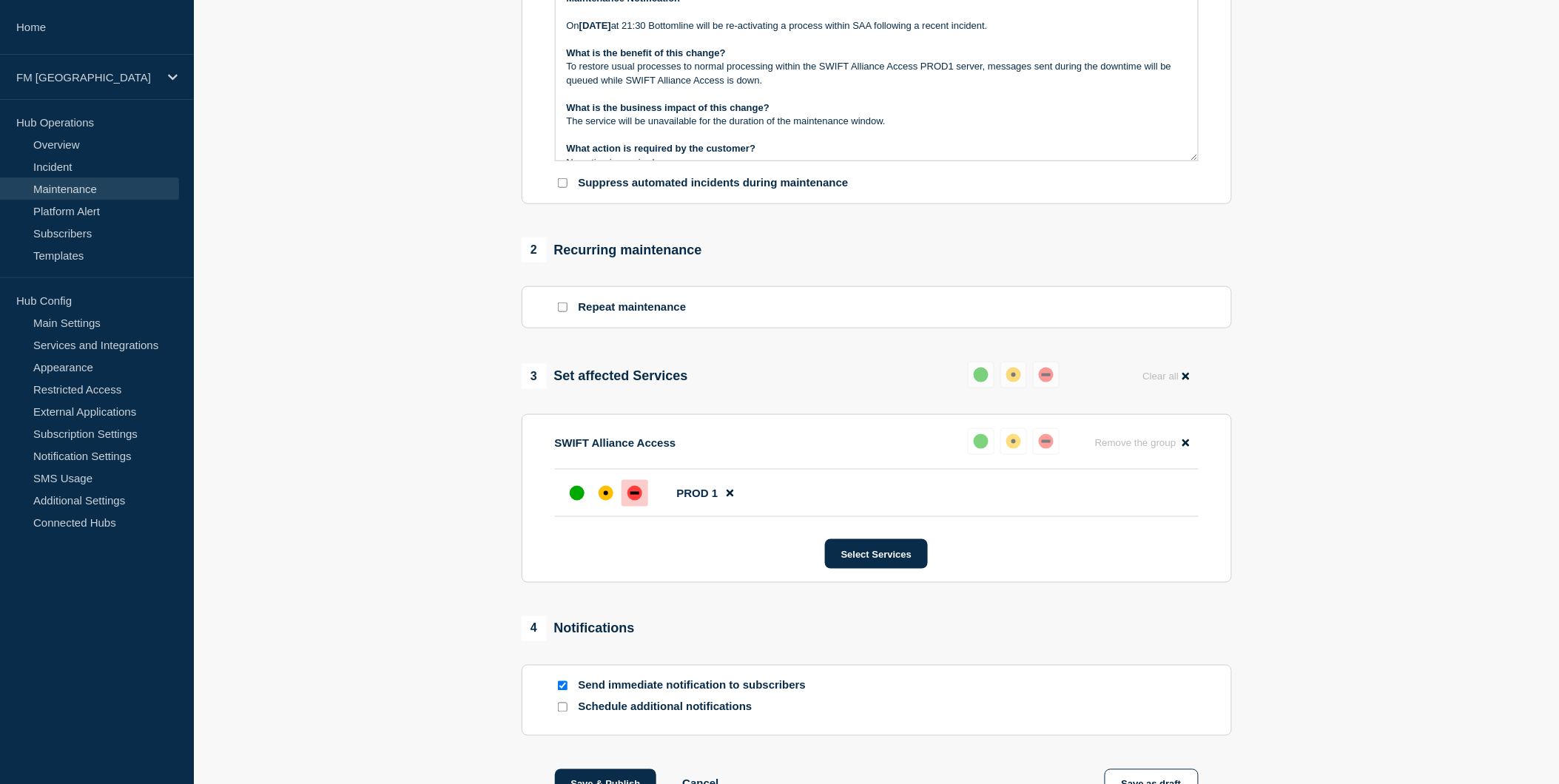
scroll to position [459, 0]
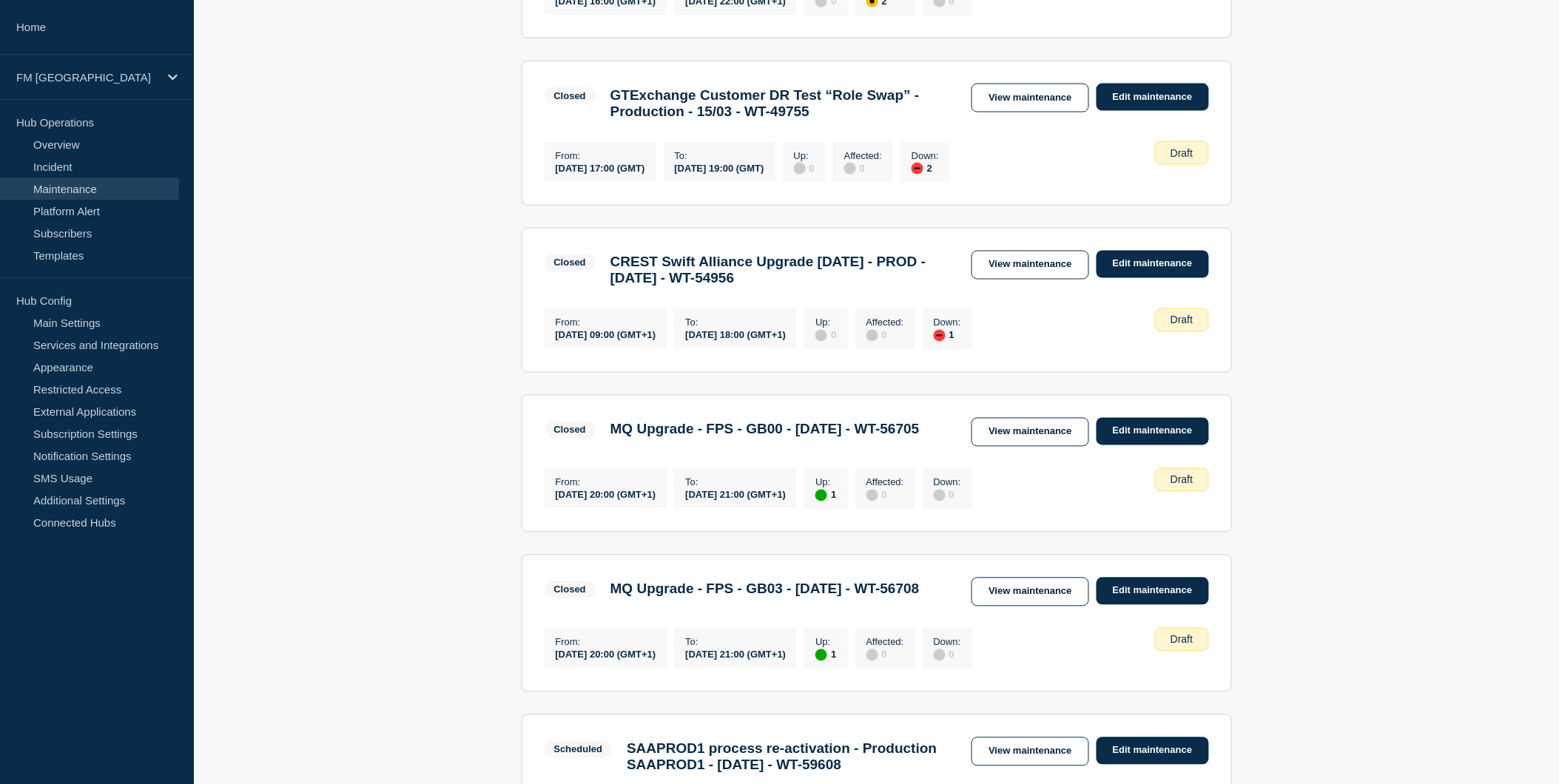
scroll to position [1110, 0]
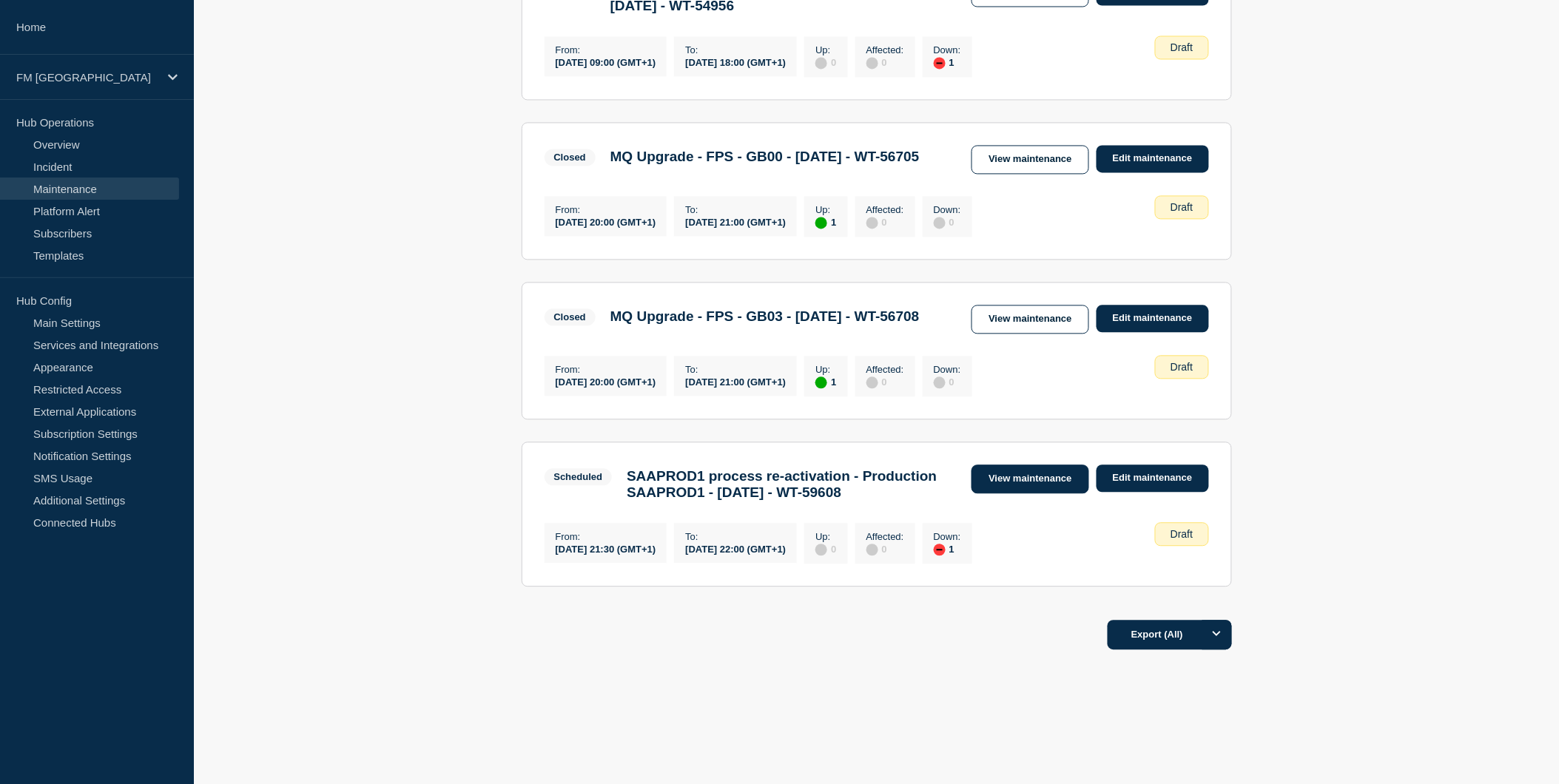
click at [1022, 465] on link "View maintenance" at bounding box center [1030, 479] width 117 height 29
